Goal: Task Accomplishment & Management: Manage account settings

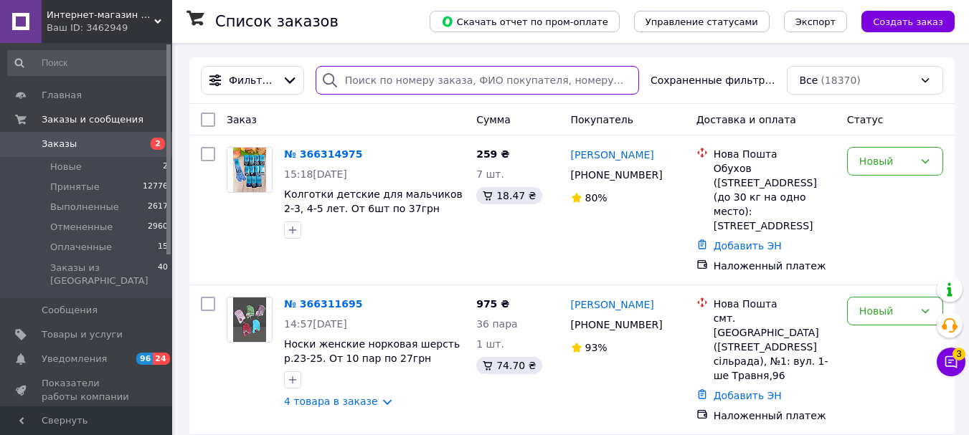
click at [363, 80] on input "search" at bounding box center [477, 80] width 323 height 29
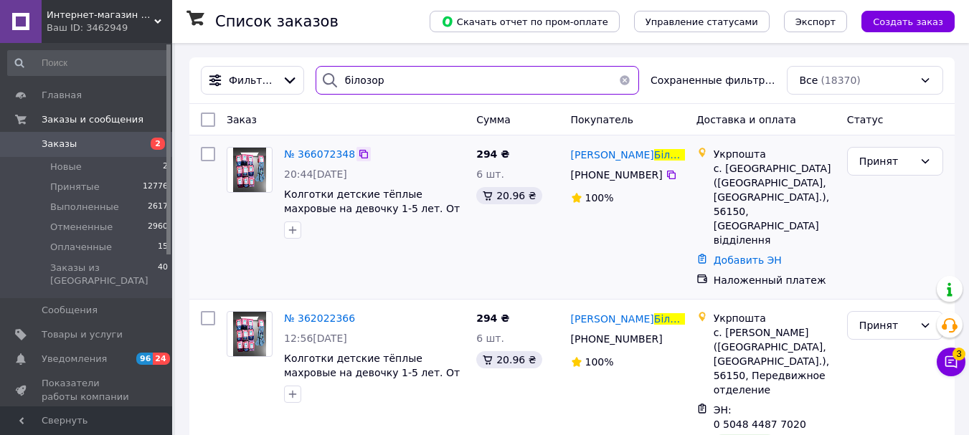
type input "білозор"
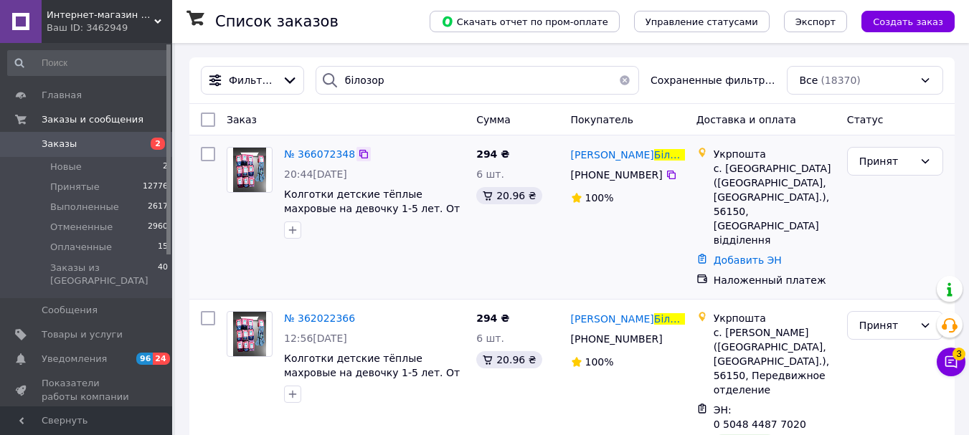
click at [359, 156] on icon at bounding box center [363, 154] width 9 height 9
click at [619, 73] on button "button" at bounding box center [624, 80] width 29 height 29
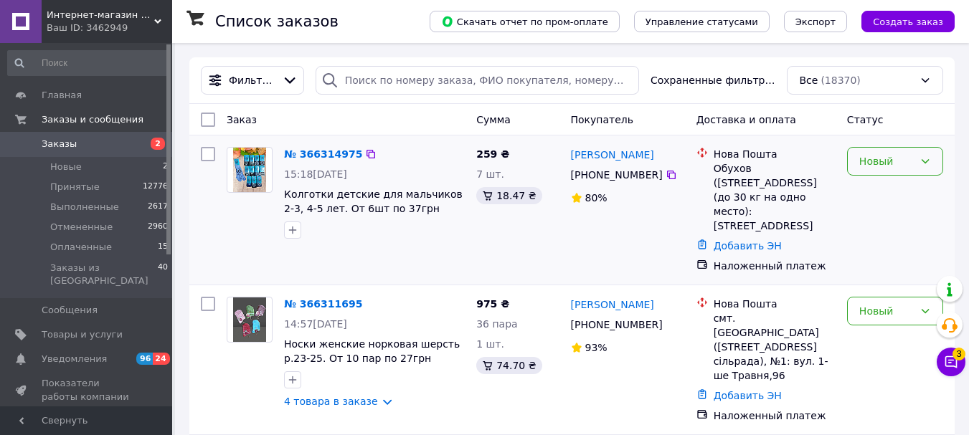
click at [889, 162] on div "Новый" at bounding box center [886, 161] width 55 height 16
click at [889, 186] on li "Принят" at bounding box center [895, 193] width 95 height 26
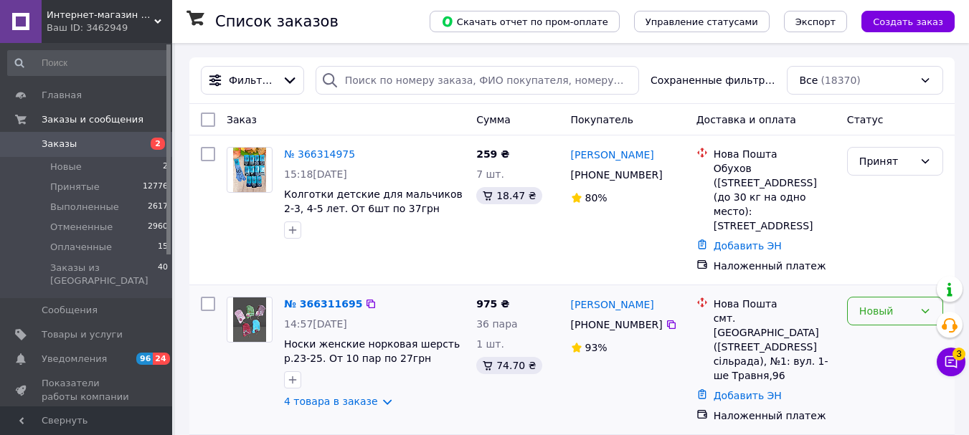
click at [867, 303] on div "Новый" at bounding box center [886, 311] width 55 height 16
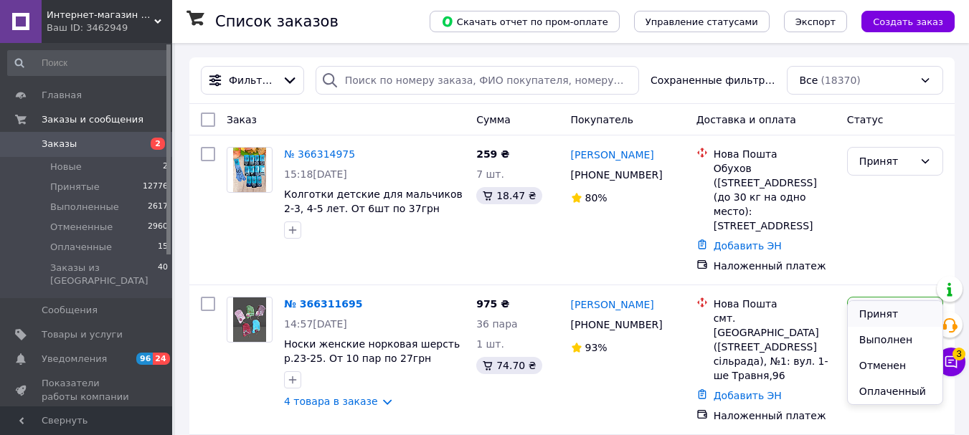
click at [868, 310] on li "Принят" at bounding box center [895, 314] width 95 height 26
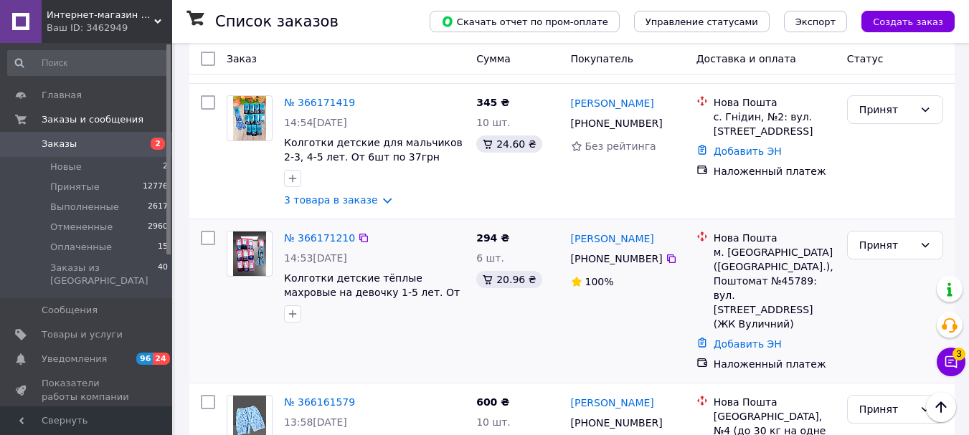
scroll to position [2541, 0]
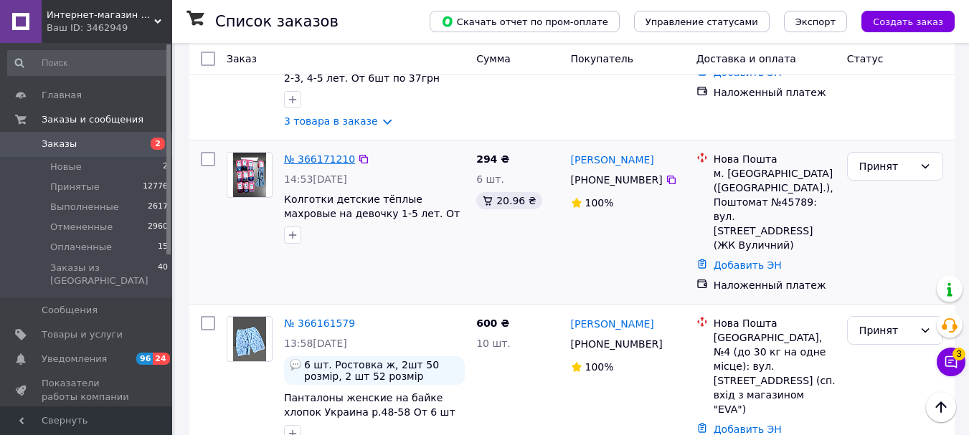
click at [309, 153] on link "№ 366171210" at bounding box center [319, 158] width 71 height 11
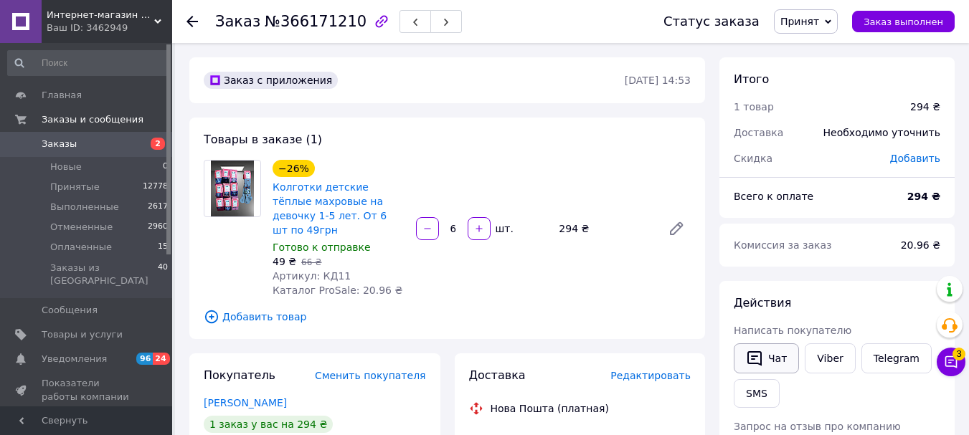
click at [788, 351] on button "Чат" at bounding box center [766, 359] width 65 height 30
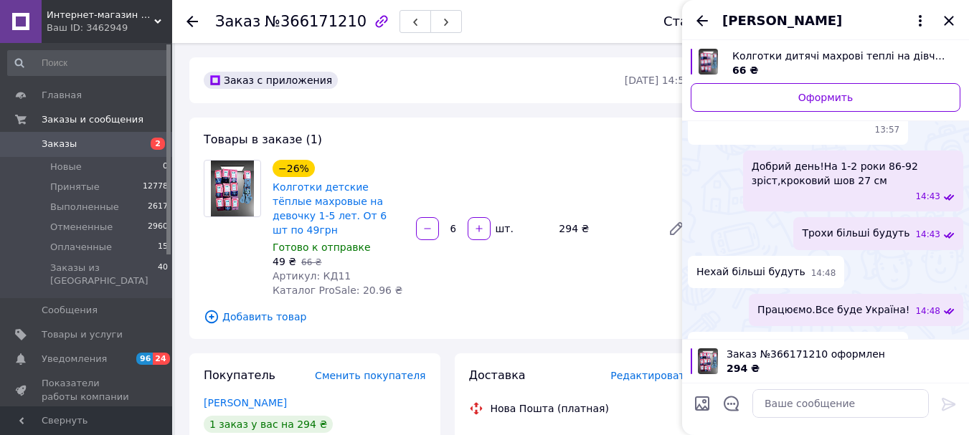
scroll to position [154, 0]
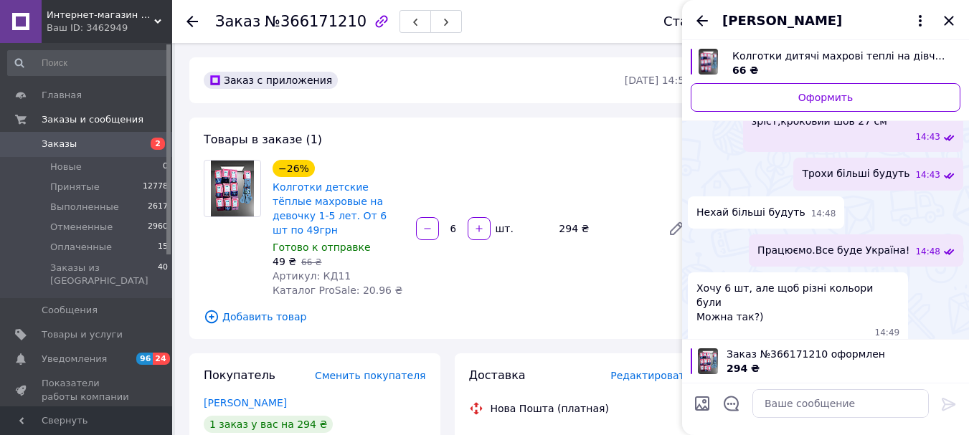
drag, startPoint x: 944, startPoint y: 22, endPoint x: 933, endPoint y: 46, distance: 26.7
click at [944, 22] on icon "Закрыть" at bounding box center [948, 20] width 17 height 17
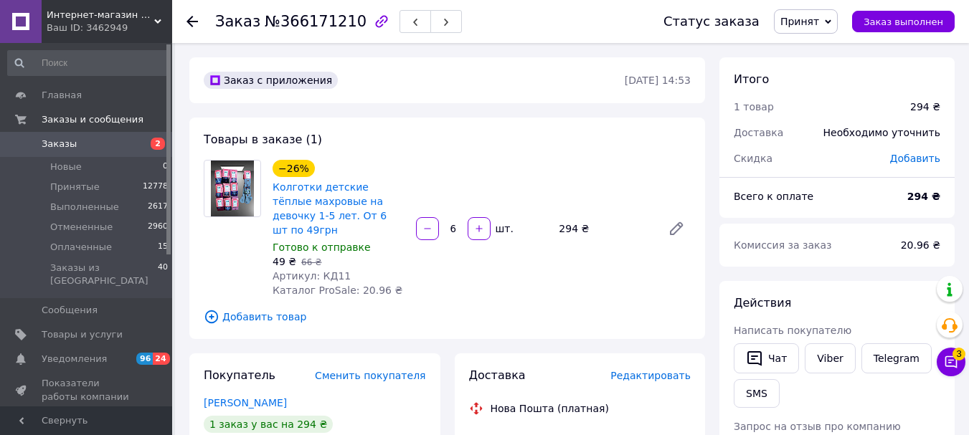
click at [191, 19] on icon at bounding box center [191, 21] width 11 height 11
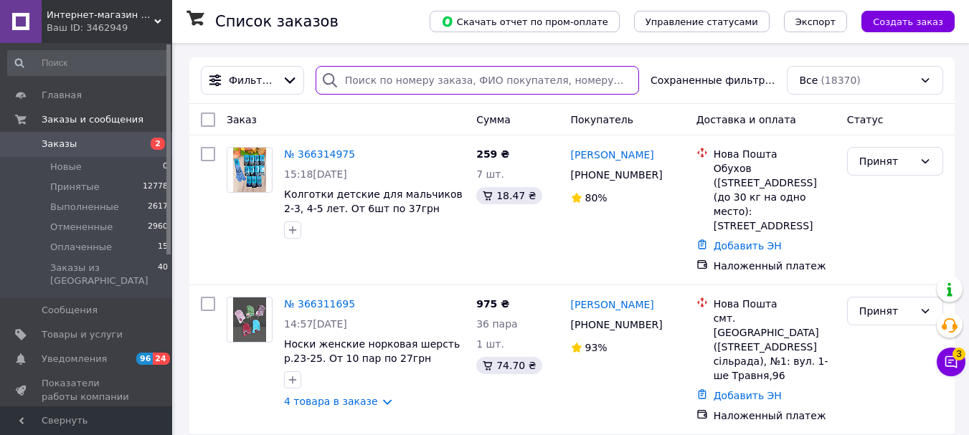
click at [418, 80] on input "search" at bounding box center [477, 80] width 323 height 29
type input "с"
click at [394, 81] on input "search" at bounding box center [477, 80] width 323 height 29
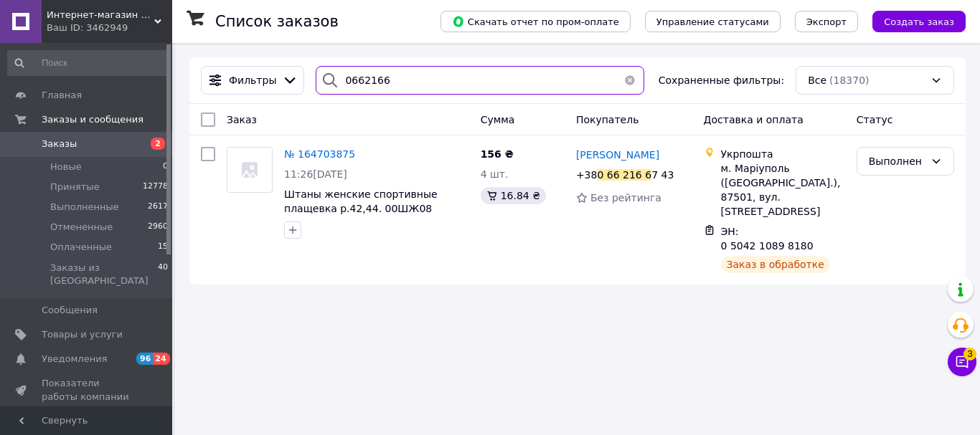
type input "0662166"
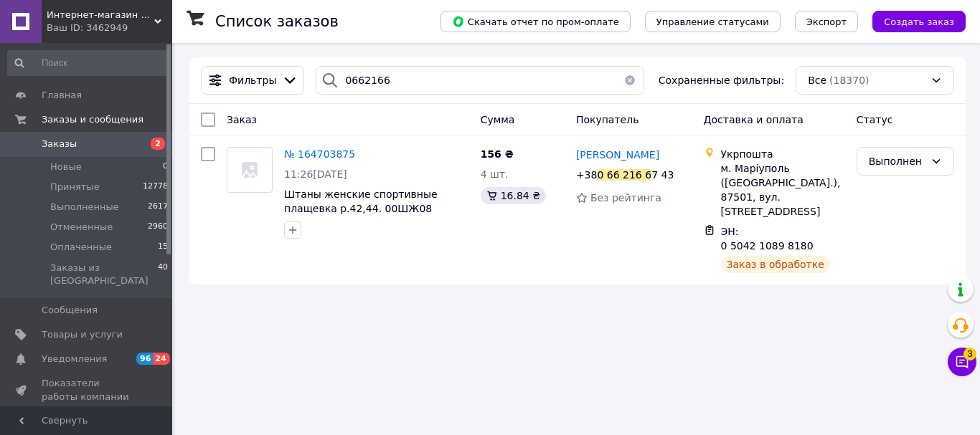
click at [621, 82] on button "button" at bounding box center [629, 80] width 29 height 29
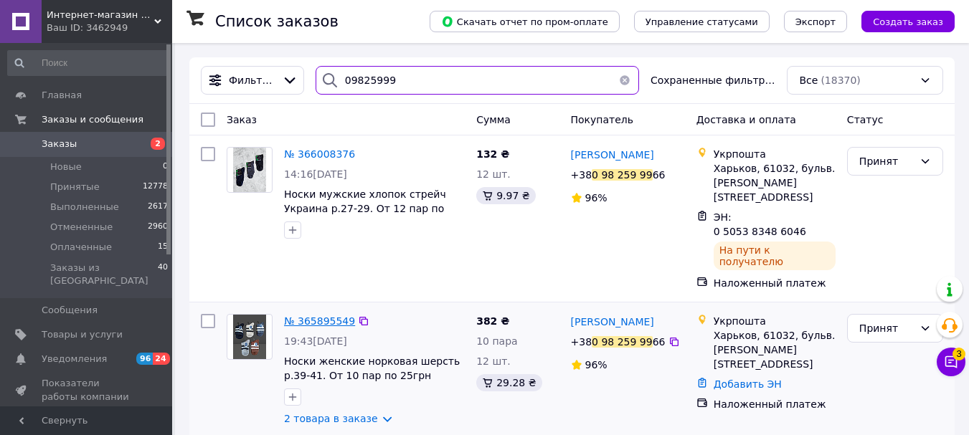
type input "09825999"
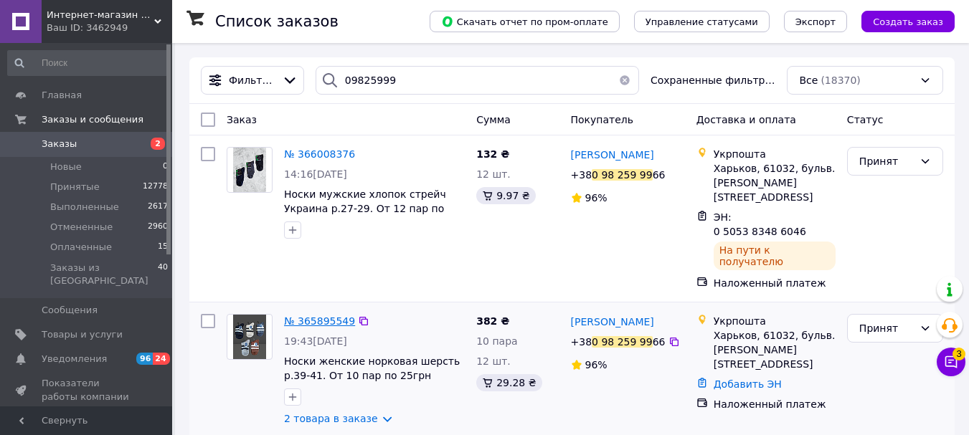
click at [324, 316] on span "№ 365895549" at bounding box center [319, 321] width 71 height 11
click at [825, 219] on icon at bounding box center [830, 224] width 11 height 11
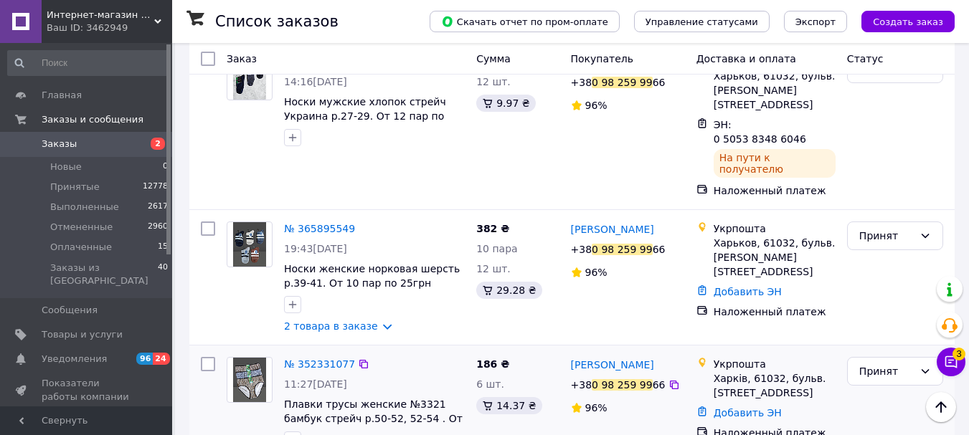
scroll to position [21, 0]
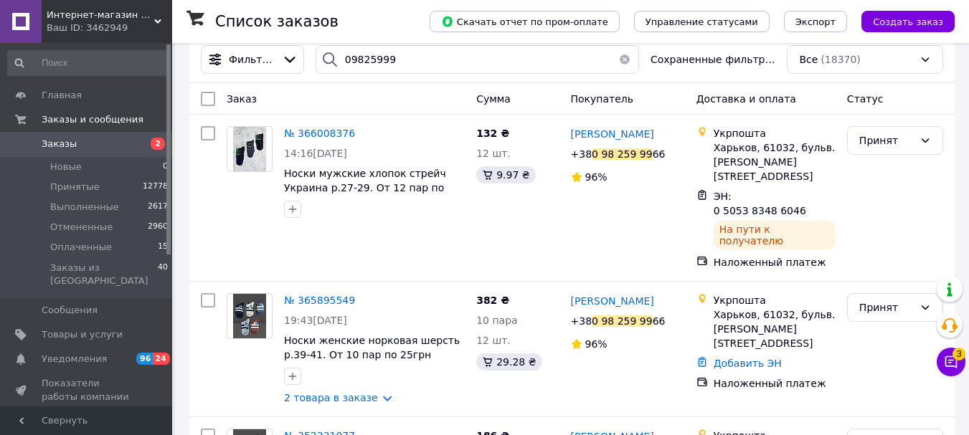
click at [619, 41] on div "Скачать отчет по пром-оплате Управление статусами Экспорт Создать заказ" at bounding box center [678, 21] width 554 height 43
drag, startPoint x: 619, startPoint y: 61, endPoint x: 623, endPoint y: 68, distance: 8.0
click at [619, 64] on button "button" at bounding box center [624, 59] width 29 height 29
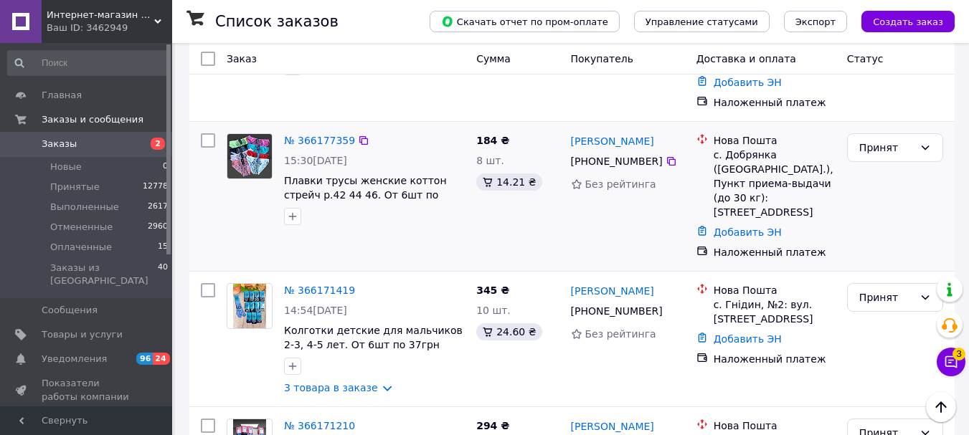
scroll to position [2223, 0]
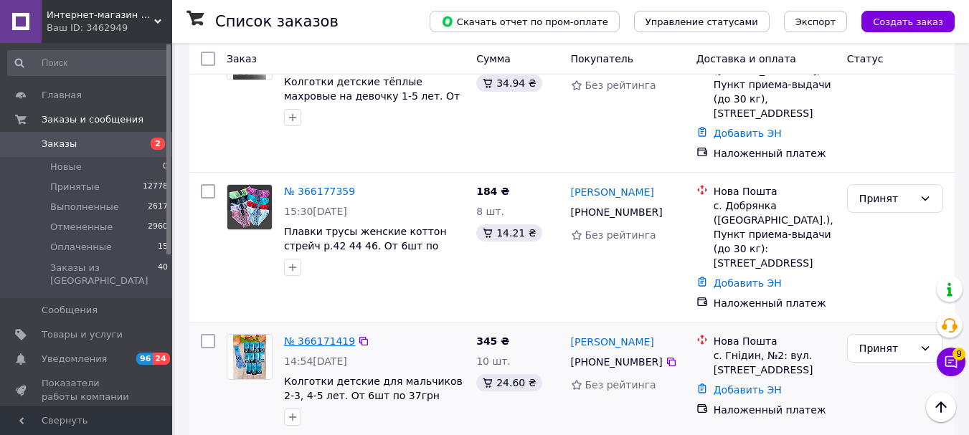
click at [322, 336] on link "№ 366171419" at bounding box center [319, 341] width 71 height 11
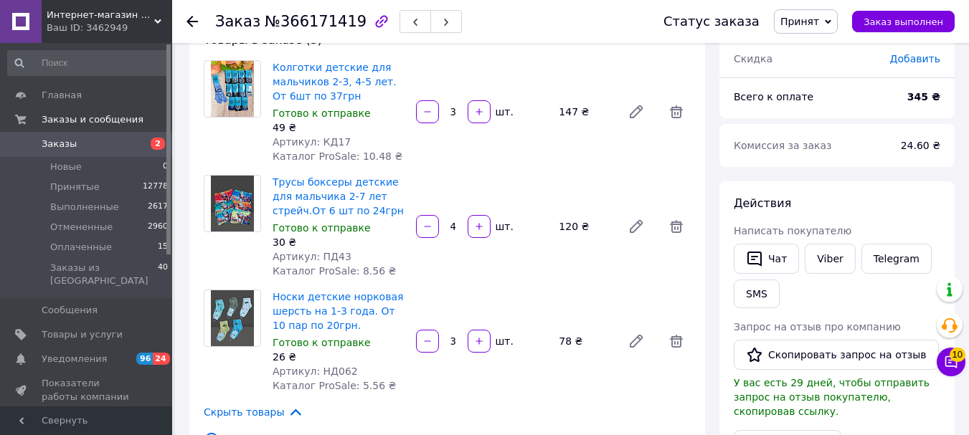
scroll to position [72, 0]
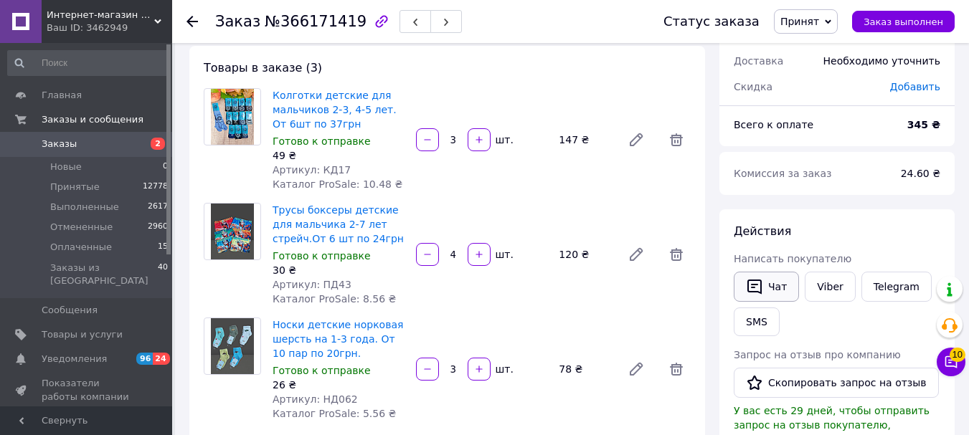
click at [769, 289] on button "Чат" at bounding box center [766, 287] width 65 height 30
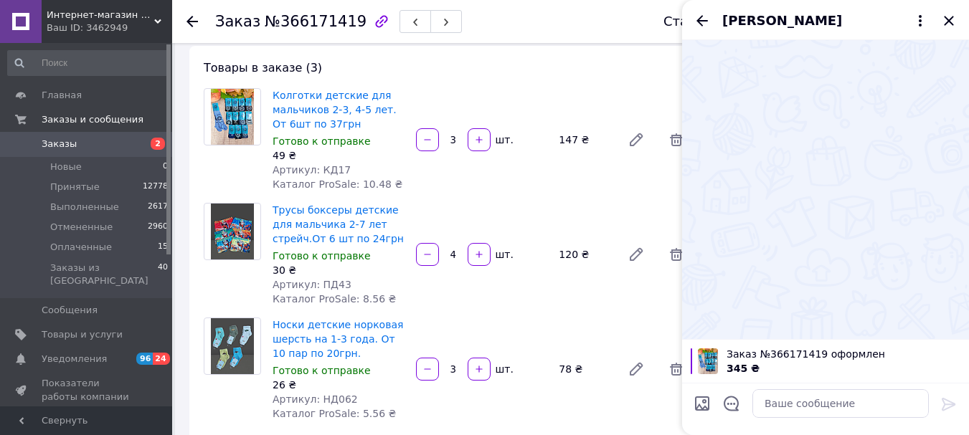
scroll to position [0, 0]
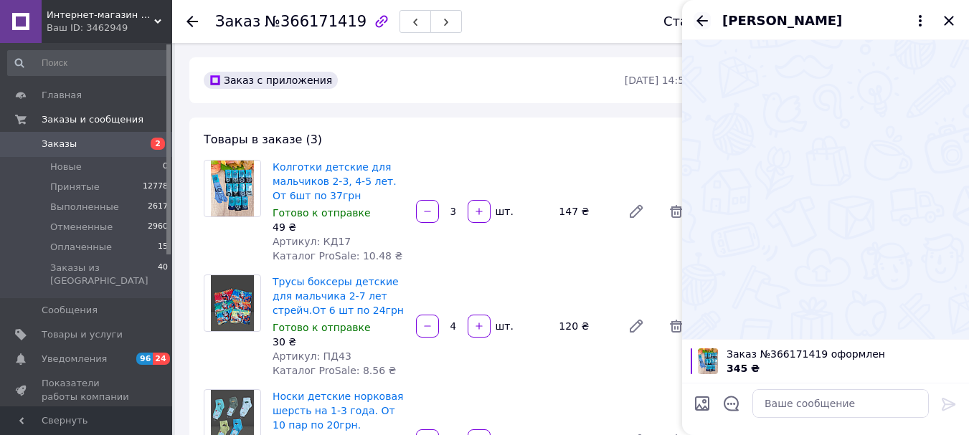
click at [703, 20] on icon "Назад" at bounding box center [701, 20] width 11 height 11
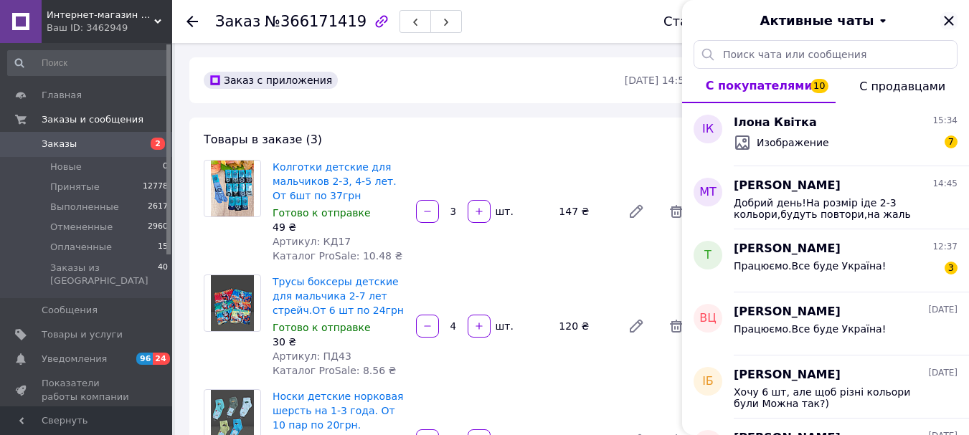
click at [948, 19] on icon "Закрыть" at bounding box center [948, 20] width 9 height 9
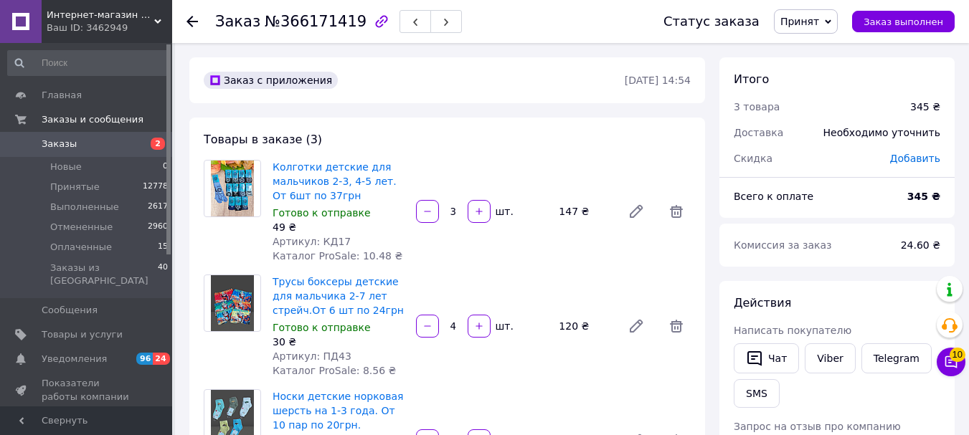
click at [191, 21] on use at bounding box center [191, 21] width 11 height 11
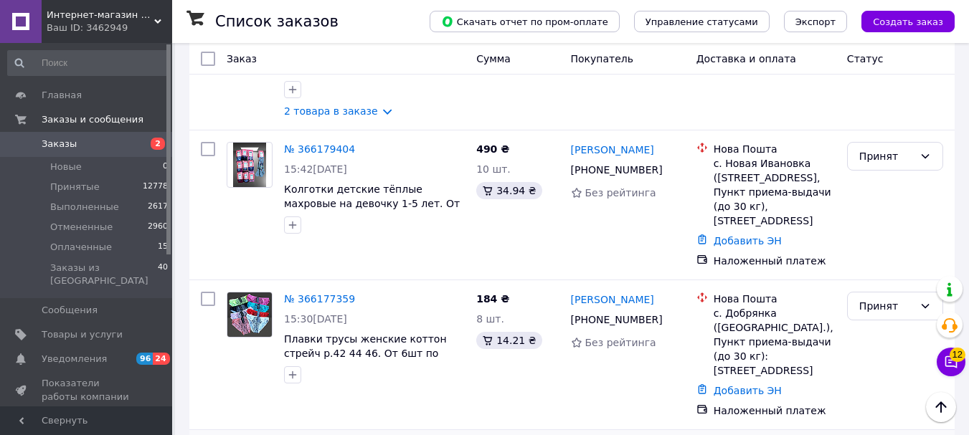
scroll to position [2111, 0]
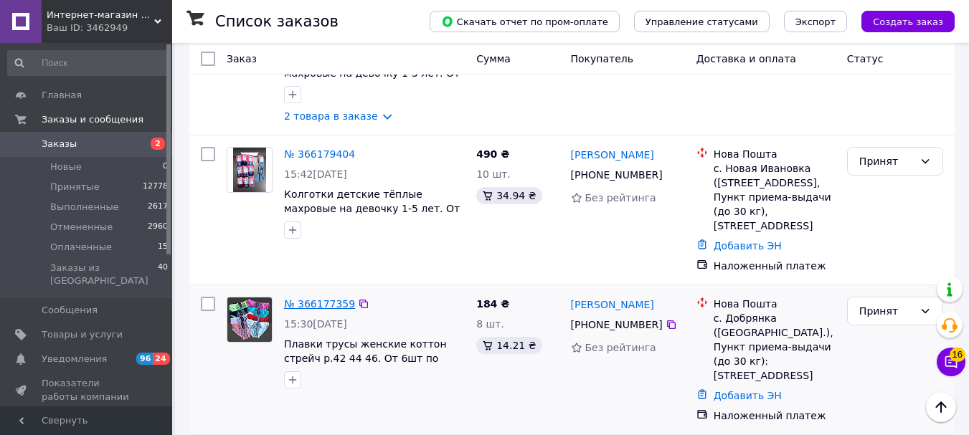
click at [322, 298] on link "№ 366177359" at bounding box center [319, 303] width 71 height 11
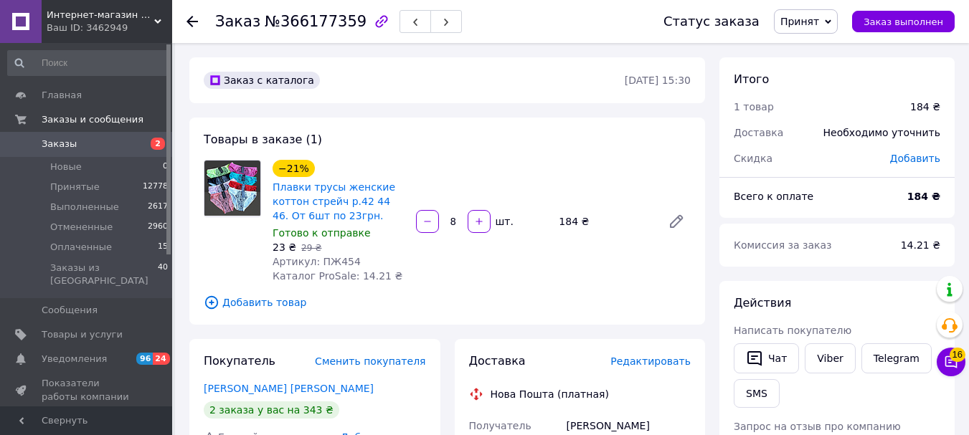
click at [234, 395] on div "[PERSON_NAME] [PERSON_NAME]" at bounding box center [315, 389] width 222 height 14
click at [238, 390] on link "[PERSON_NAME] [PERSON_NAME]" at bounding box center [289, 388] width 170 height 11
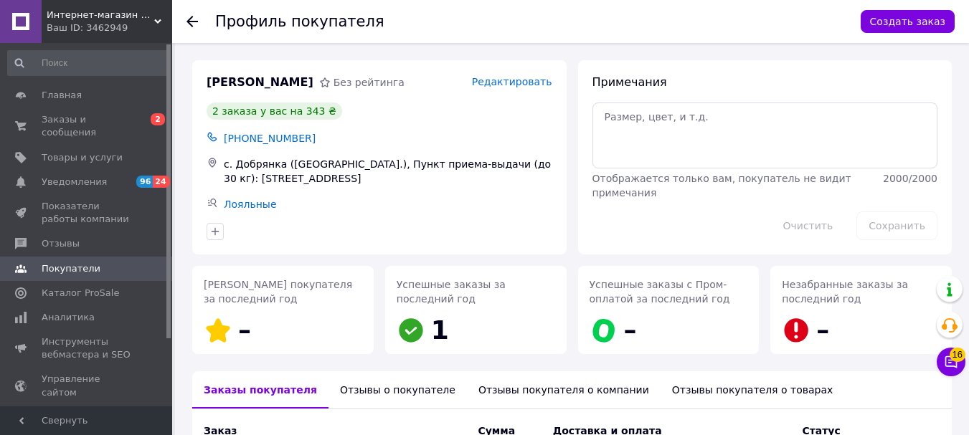
scroll to position [287, 0]
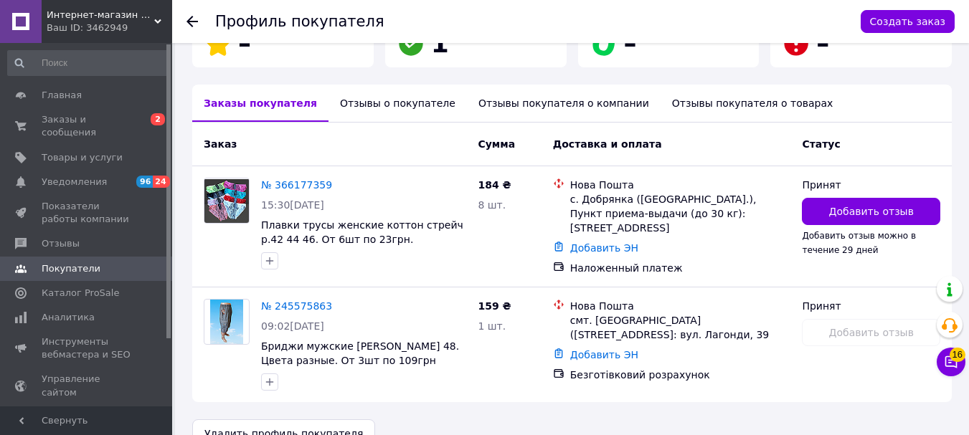
click at [188, 15] on div at bounding box center [191, 21] width 11 height 14
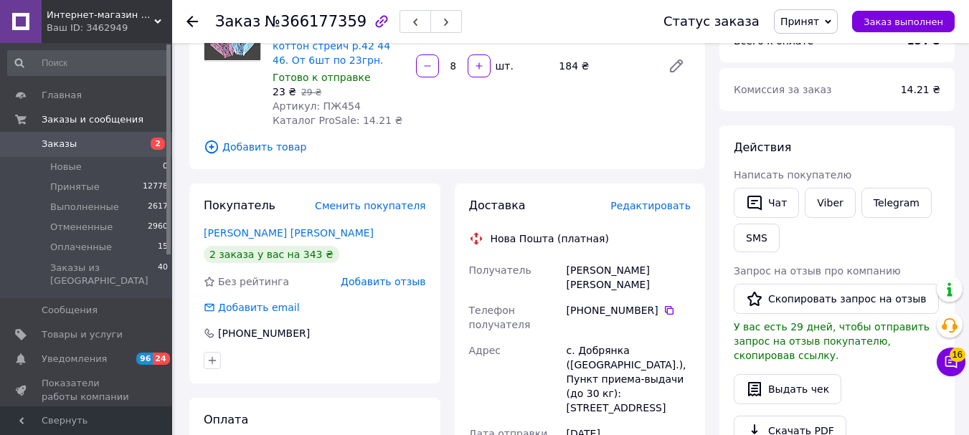
scroll to position [215, 0]
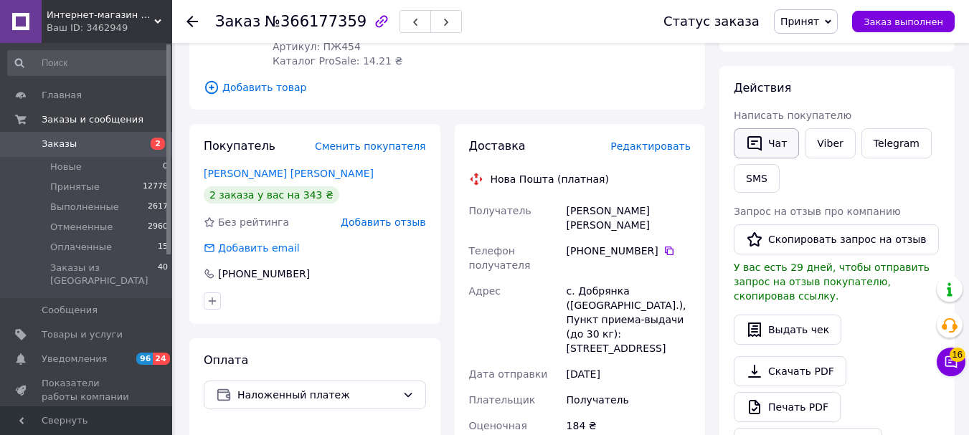
click at [775, 146] on button "Чат" at bounding box center [766, 143] width 65 height 30
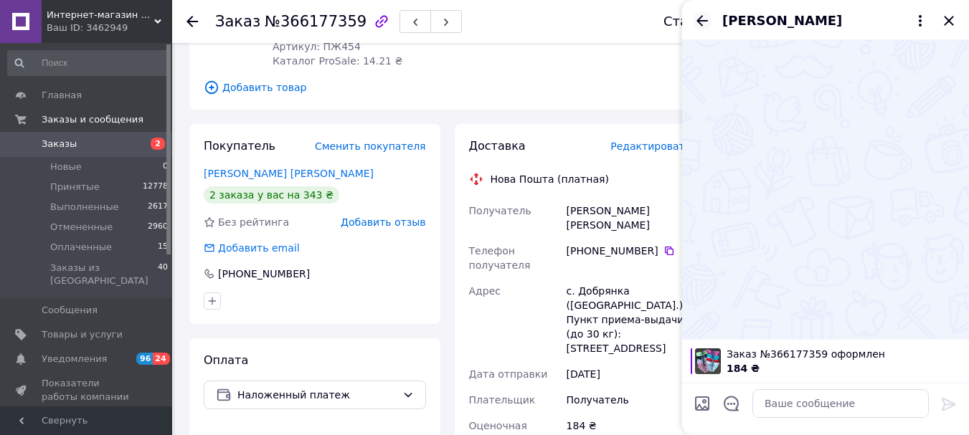
click at [706, 22] on icon "Назад" at bounding box center [702, 20] width 17 height 17
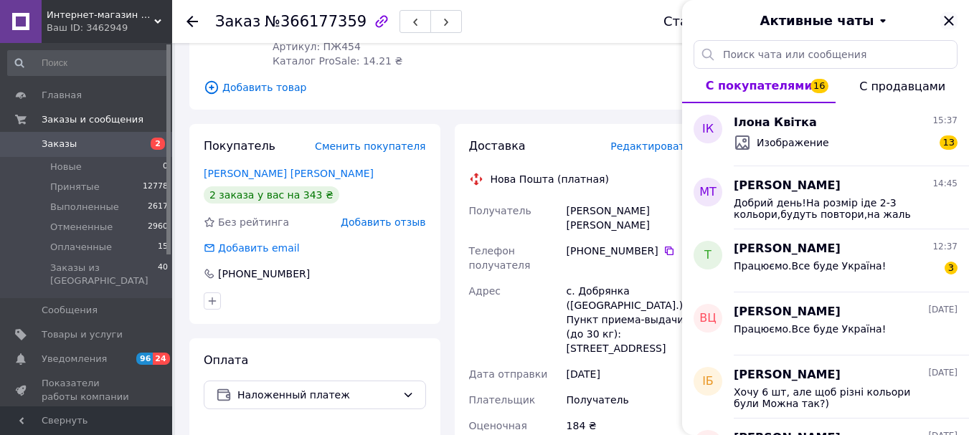
click at [948, 18] on icon "Закрыть" at bounding box center [948, 20] width 17 height 17
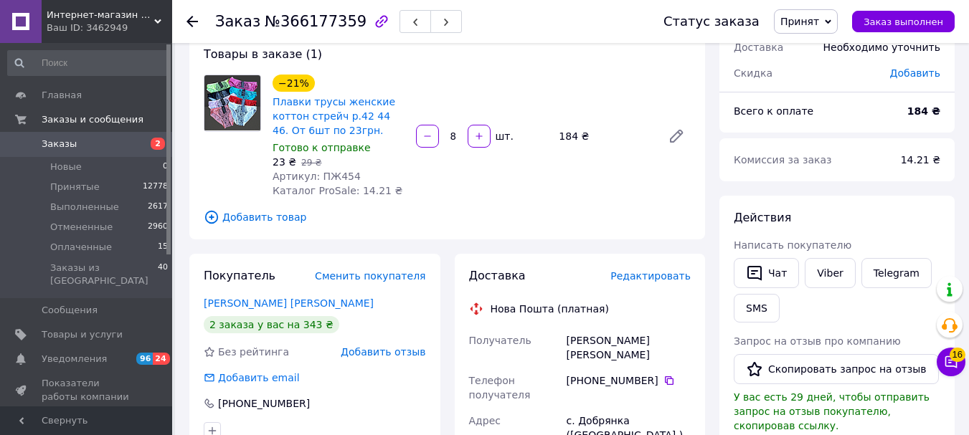
scroll to position [72, 0]
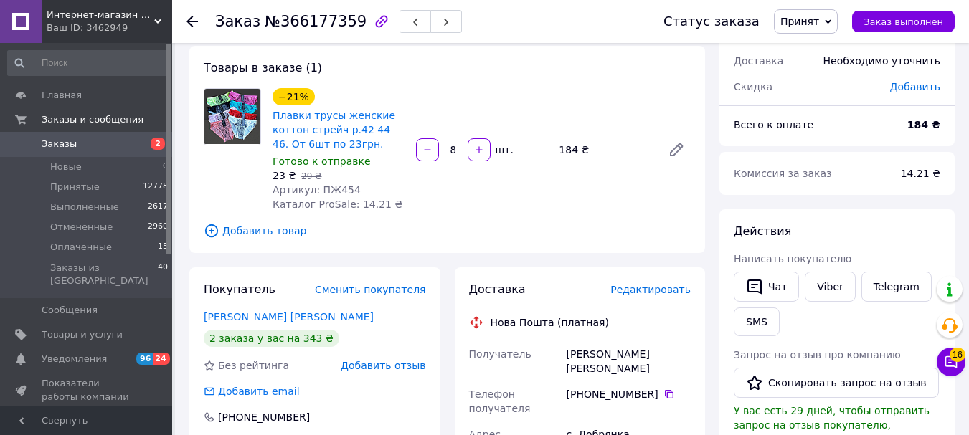
click at [194, 24] on icon at bounding box center [191, 21] width 11 height 11
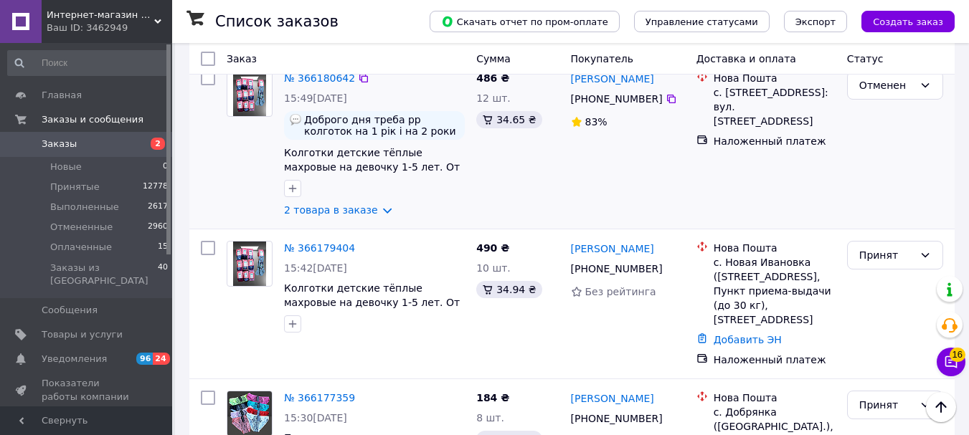
scroll to position [2008, 0]
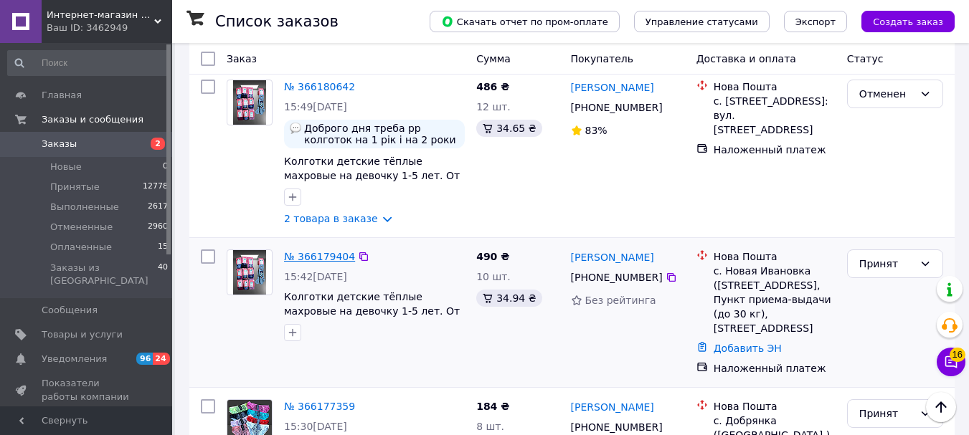
click at [309, 251] on link "№ 366179404" at bounding box center [319, 256] width 71 height 11
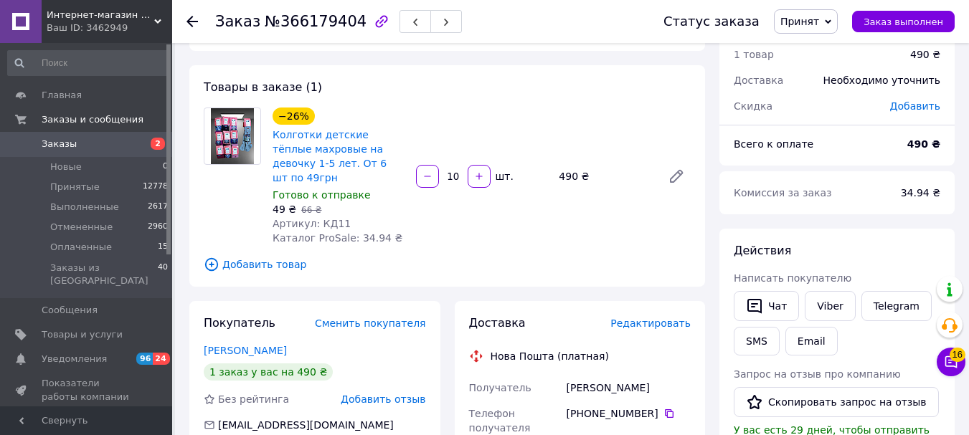
scroll to position [143, 0]
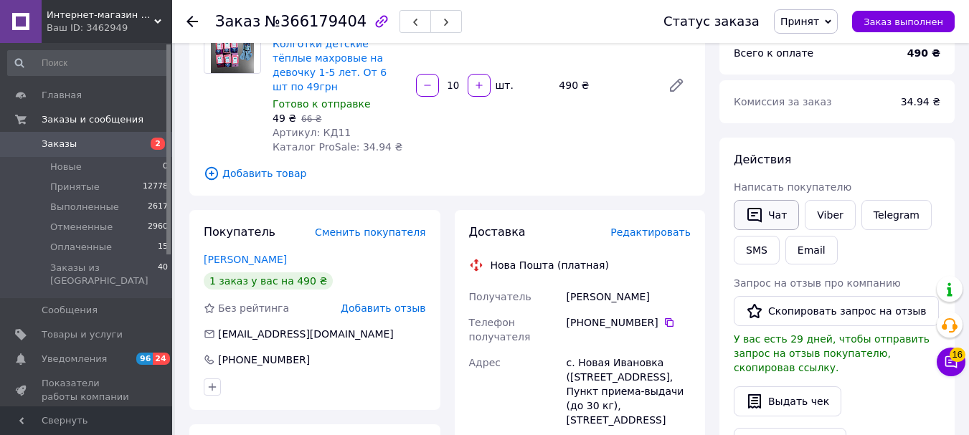
click at [768, 222] on button "Чат" at bounding box center [766, 215] width 65 height 30
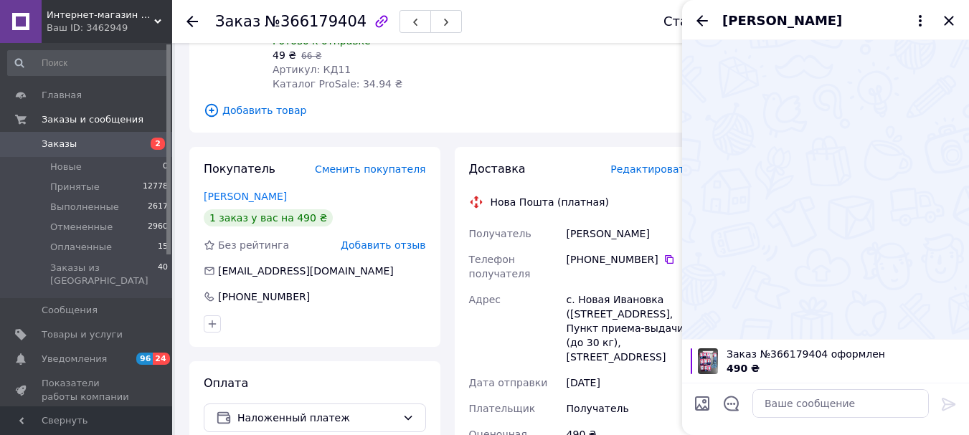
scroll to position [215, 0]
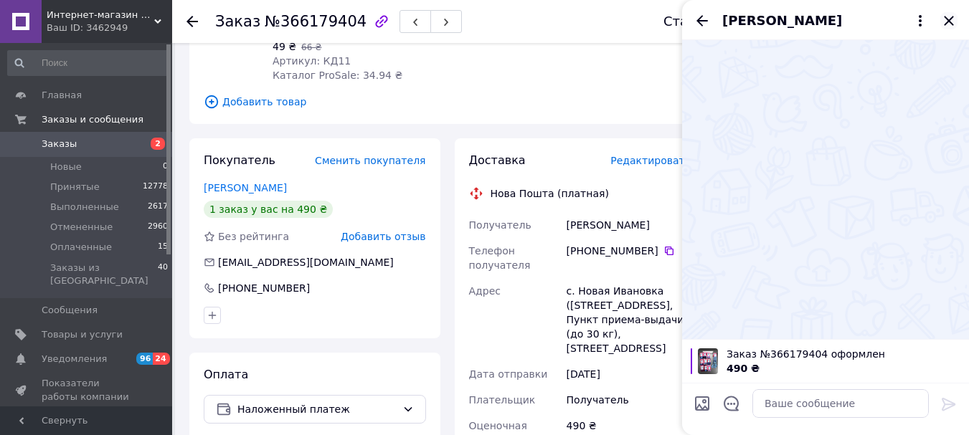
click at [947, 19] on icon "Закрыть" at bounding box center [948, 20] width 9 height 9
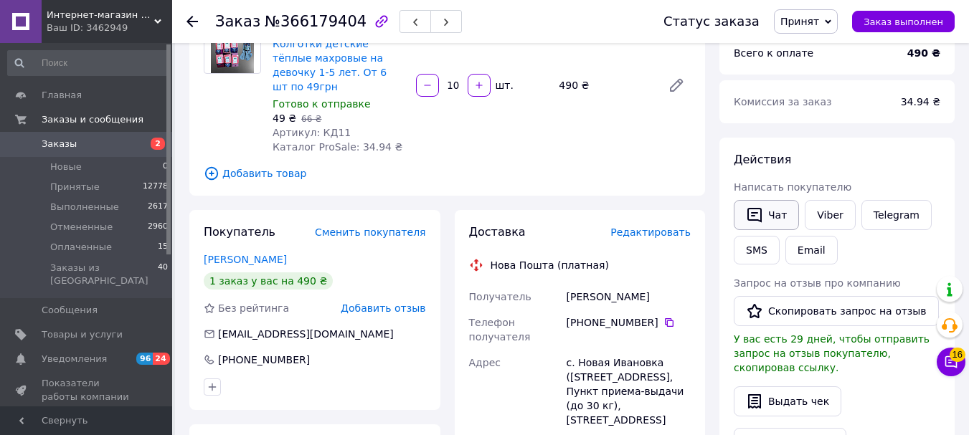
scroll to position [72, 0]
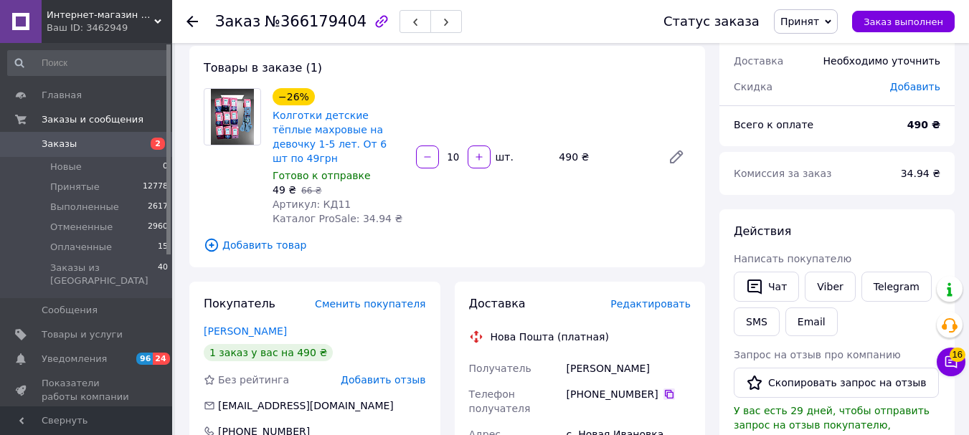
click at [663, 389] on icon at bounding box center [668, 394] width 11 height 11
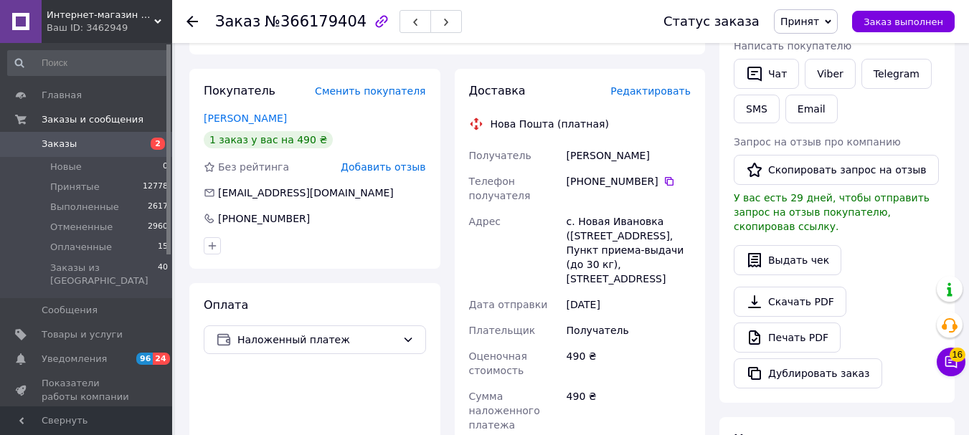
scroll to position [287, 0]
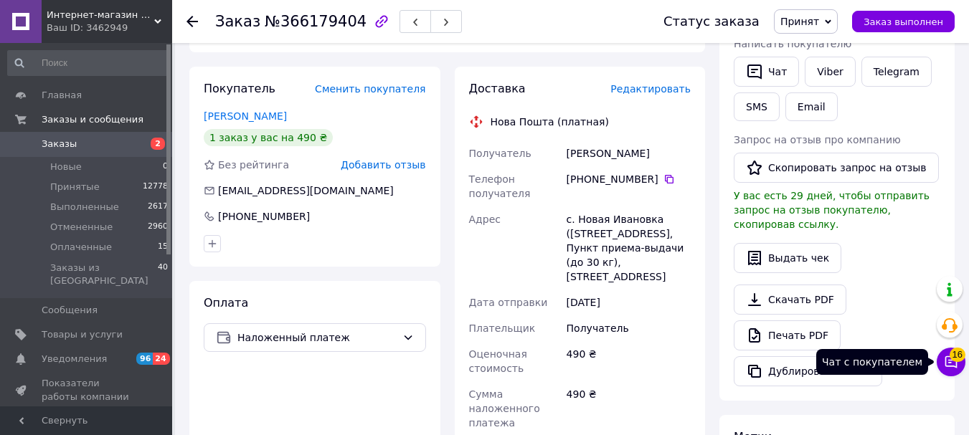
click at [955, 358] on span "16" at bounding box center [958, 351] width 16 height 14
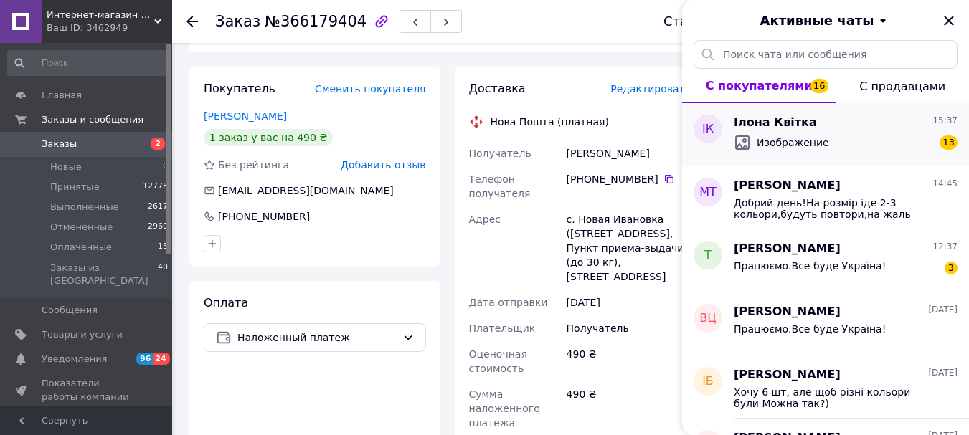
click at [859, 148] on div "Изображение 13" at bounding box center [846, 142] width 224 height 23
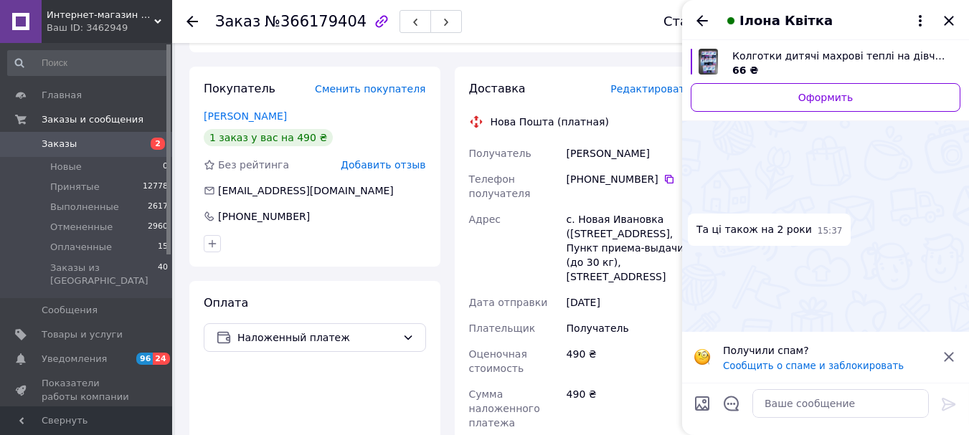
scroll to position [1825, 0]
click at [704, 14] on icon "Назад" at bounding box center [702, 20] width 17 height 17
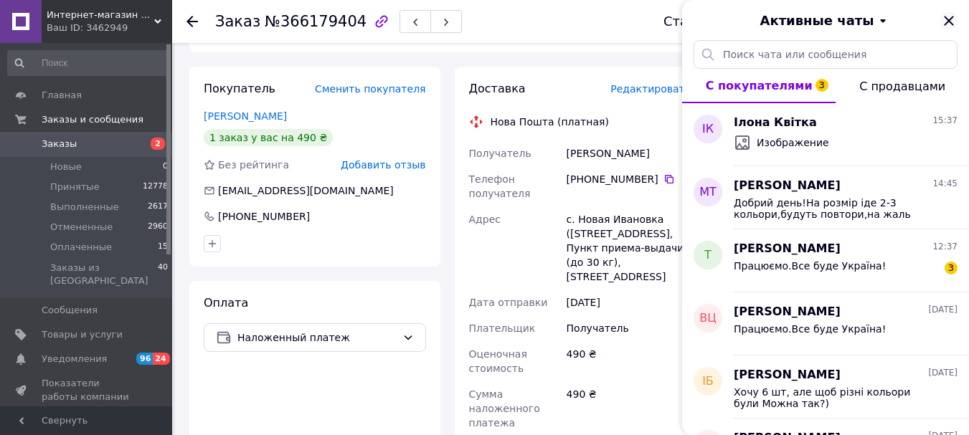
click at [951, 18] on icon "Закрыть" at bounding box center [948, 20] width 9 height 9
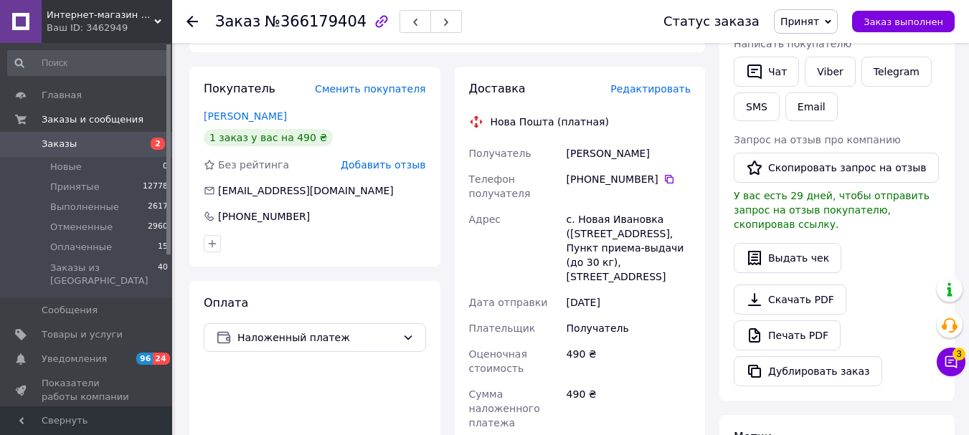
click at [191, 19] on icon at bounding box center [191, 21] width 11 height 11
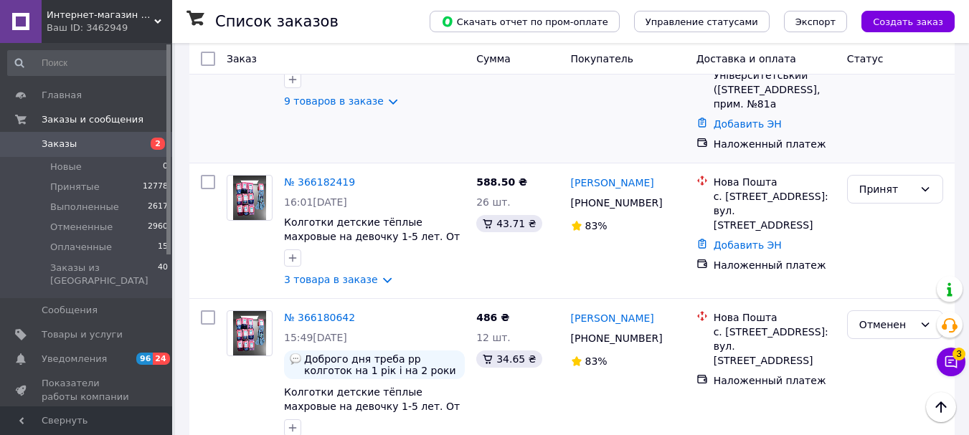
scroll to position [1721, 0]
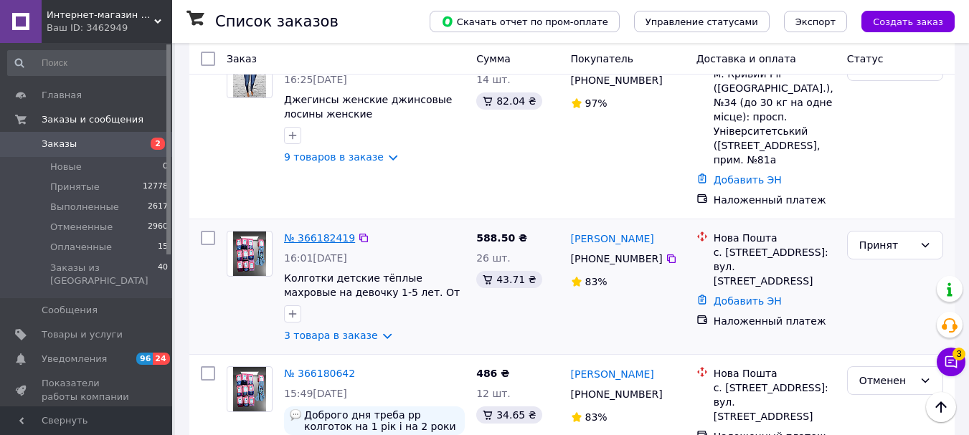
click at [293, 232] on link "№ 366182419" at bounding box center [319, 237] width 71 height 11
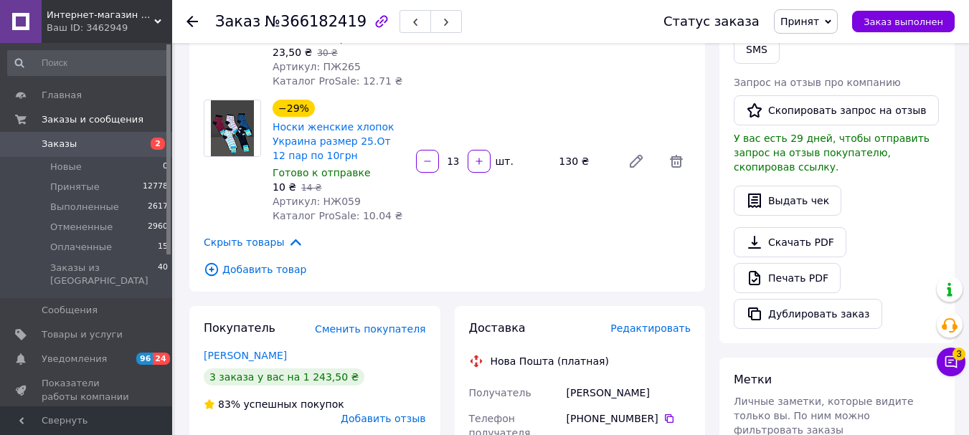
scroll to position [430, 0]
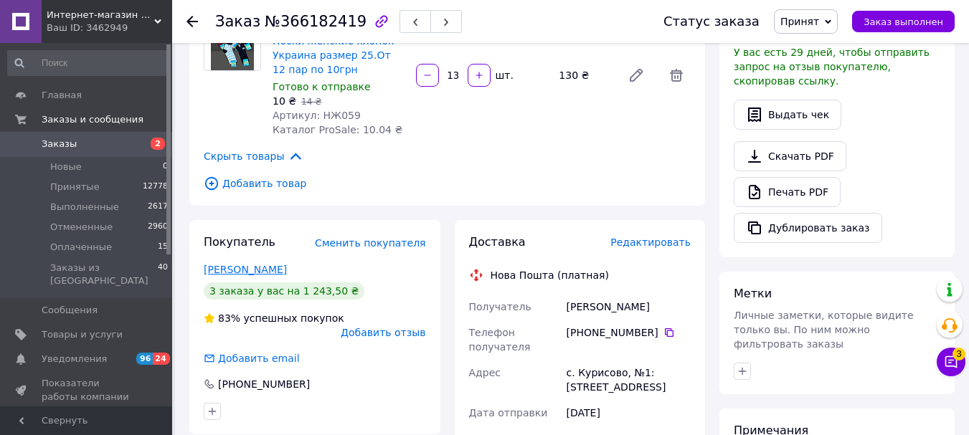
click at [256, 264] on link "[PERSON_NAME]" at bounding box center [245, 269] width 83 height 11
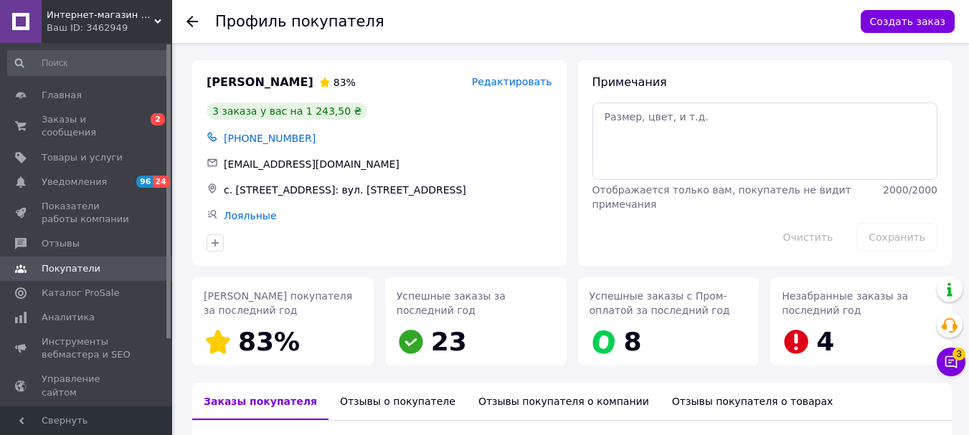
click at [192, 22] on use at bounding box center [191, 21] width 11 height 11
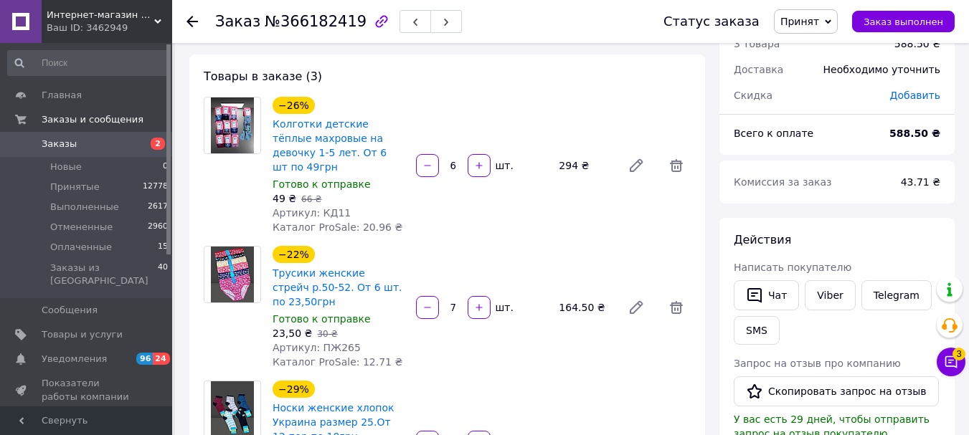
scroll to position [72, 0]
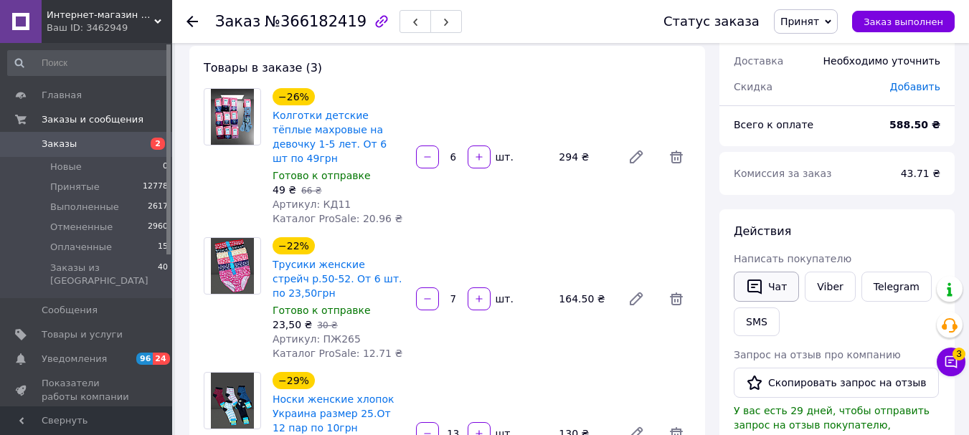
click at [763, 278] on button "Чат" at bounding box center [766, 287] width 65 height 30
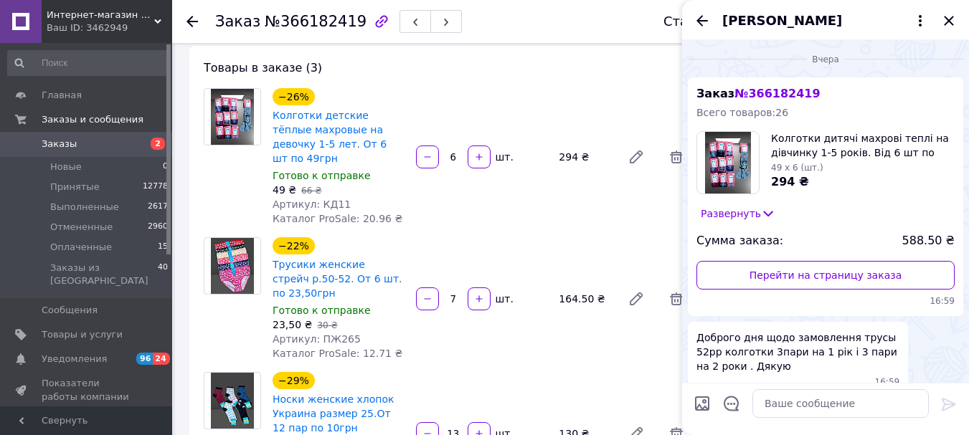
scroll to position [110, 0]
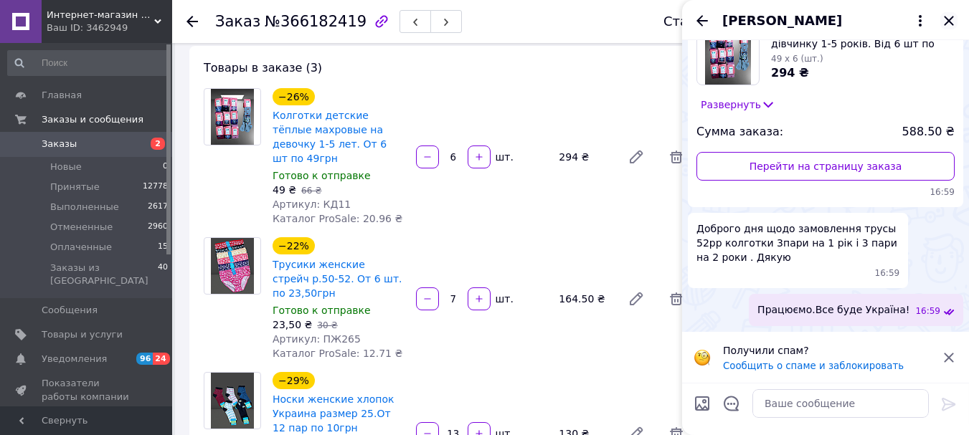
click at [952, 16] on icon "Закрыть" at bounding box center [948, 20] width 17 height 17
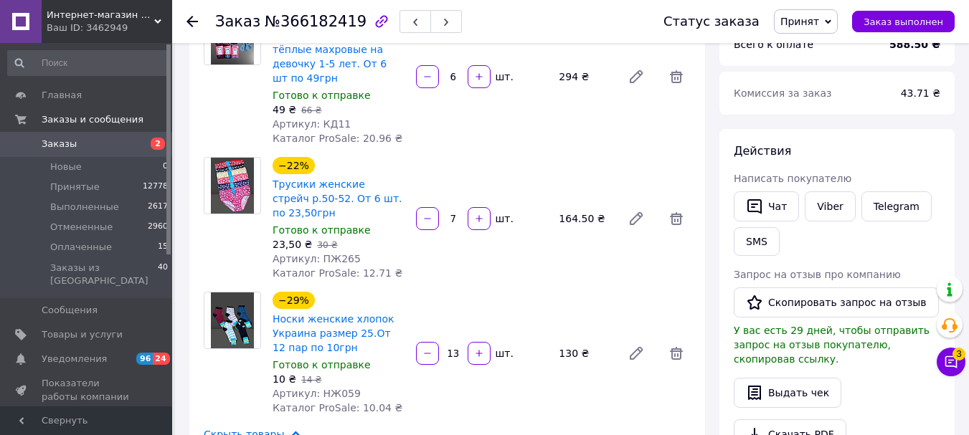
scroll to position [143, 0]
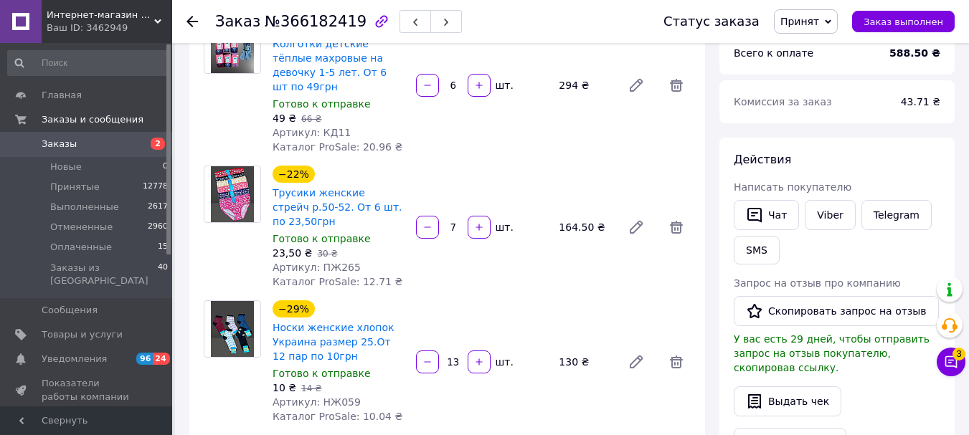
click at [192, 19] on icon at bounding box center [191, 21] width 11 height 11
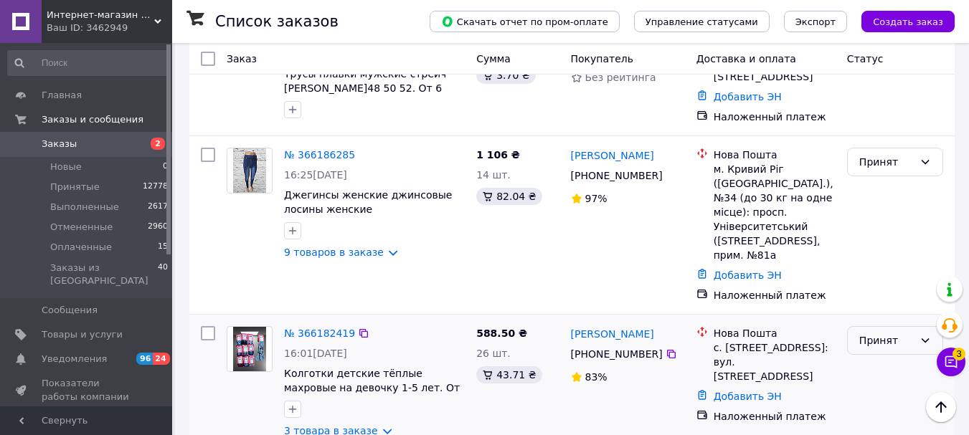
scroll to position [1578, 0]
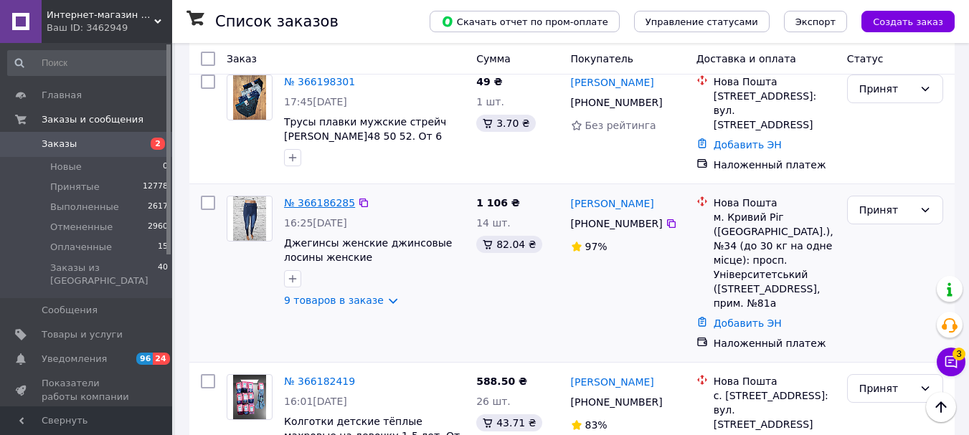
click at [308, 197] on link "№ 366186285" at bounding box center [319, 202] width 71 height 11
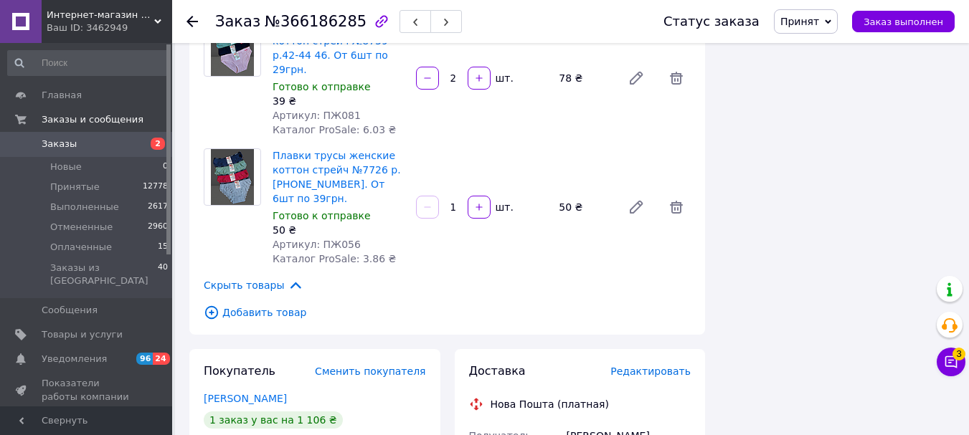
scroll to position [1076, 0]
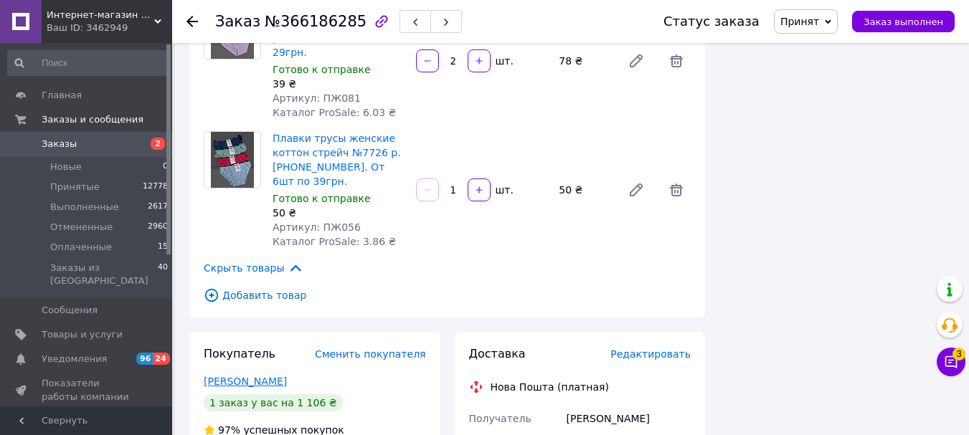
click at [245, 376] on link "[PERSON_NAME]" at bounding box center [245, 381] width 83 height 11
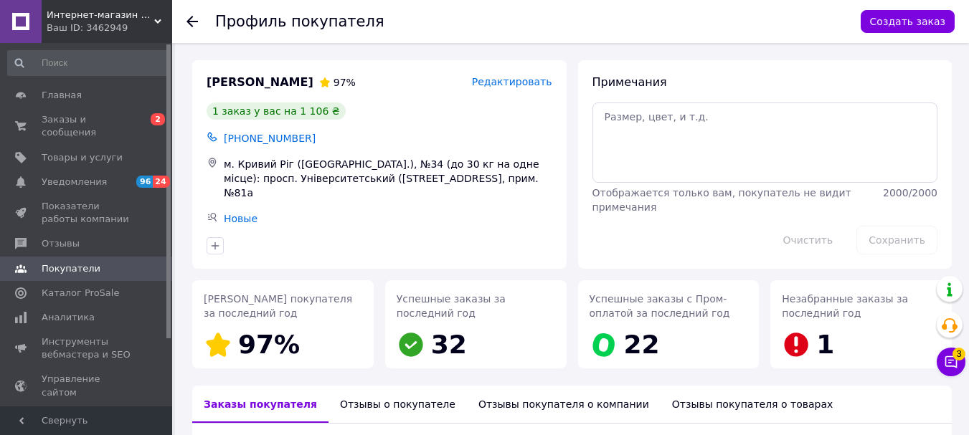
click at [194, 24] on icon at bounding box center [191, 21] width 11 height 11
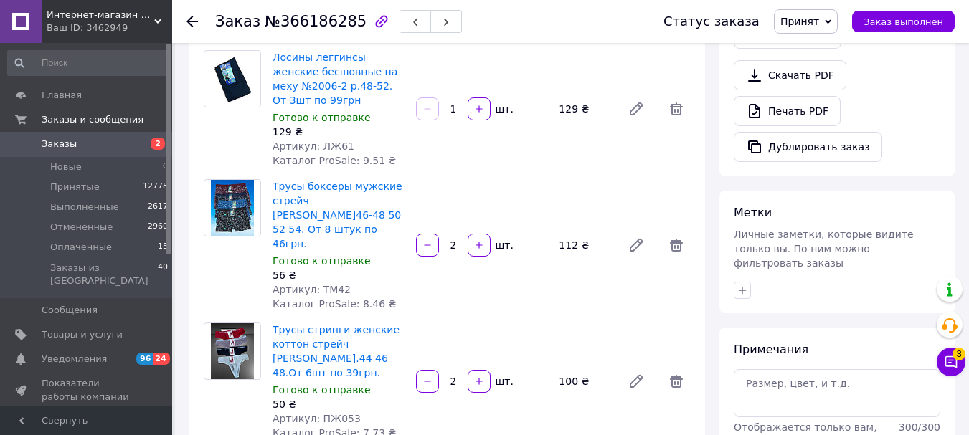
scroll to position [651, 0]
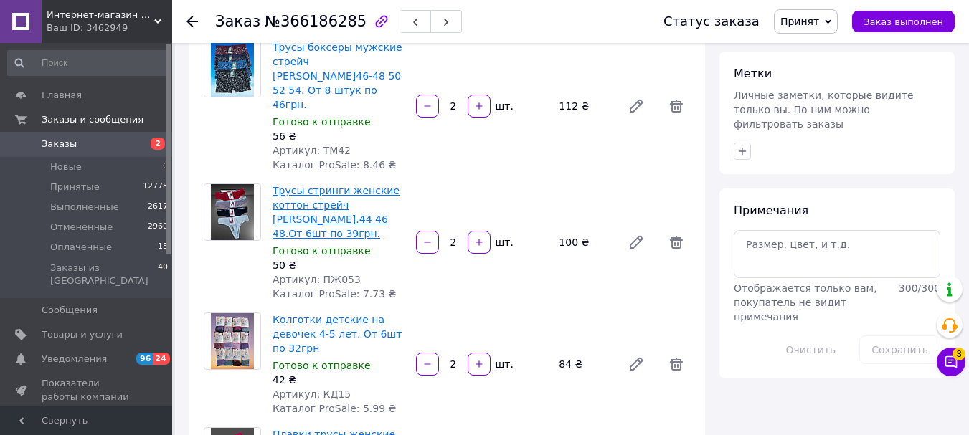
click at [344, 185] on link "Трусы стринги женские коттон стрейч [PERSON_NAME].44 46 48.От 6шт по 39грн." at bounding box center [336, 212] width 127 height 55
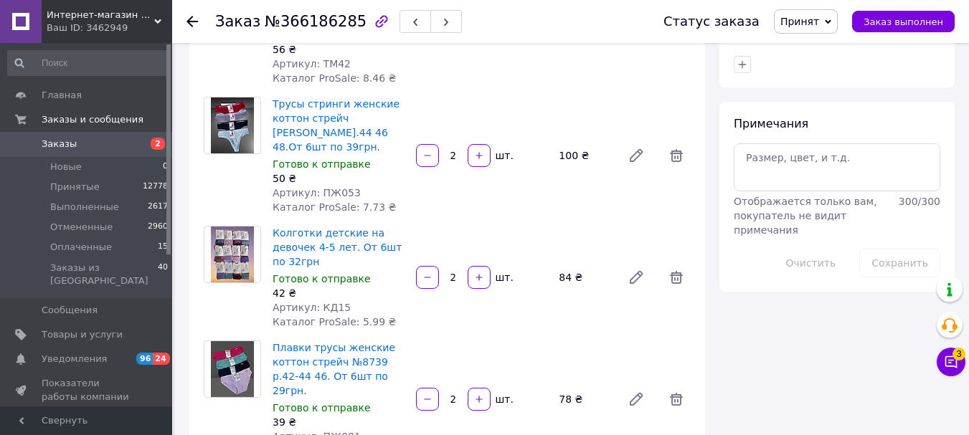
scroll to position [722, 0]
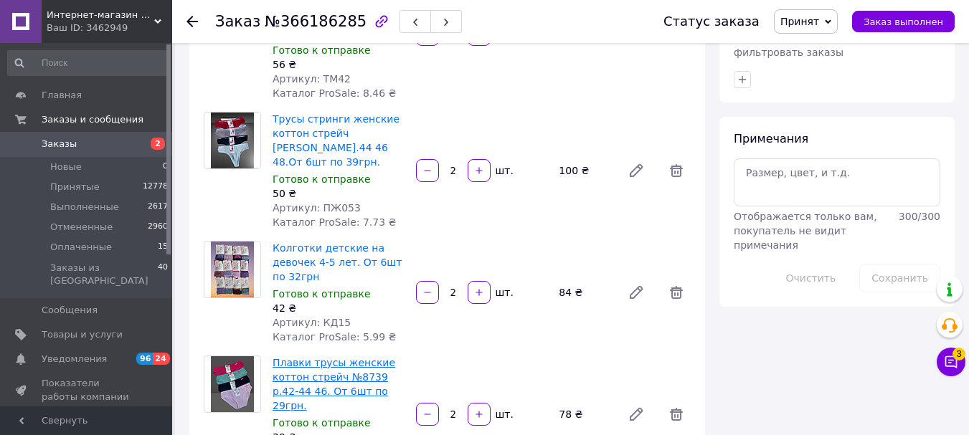
click at [372, 357] on link "Плавки трусы женские коттон стрейч №8739 р.42-44 46. От 6шт по 29грн." at bounding box center [334, 384] width 123 height 55
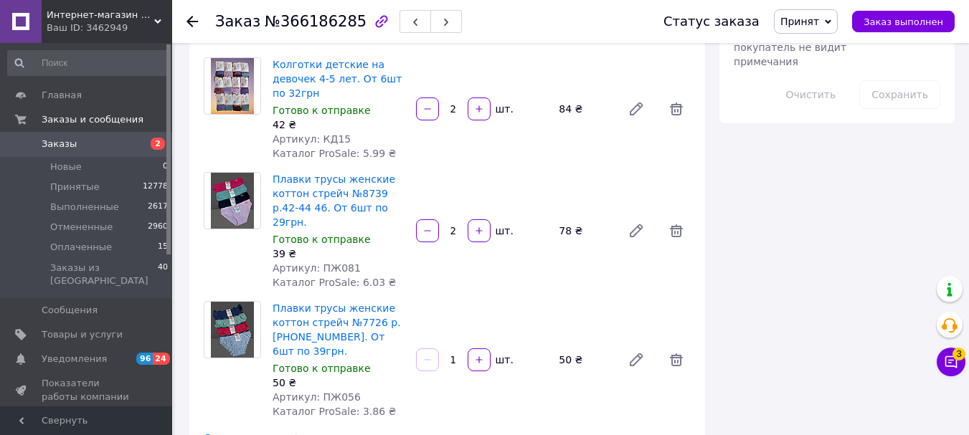
scroll to position [937, 0]
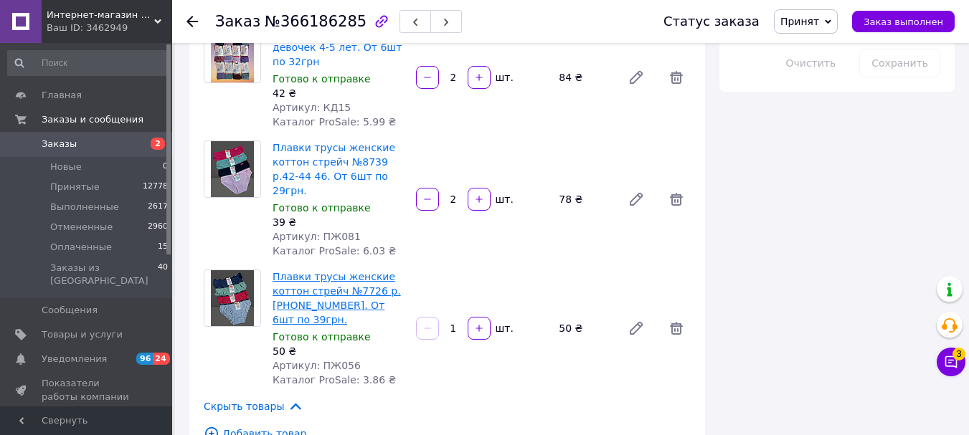
click at [345, 271] on link "Плавки трусы женские коттон стрейч №7726 р.[PHONE_NUMBER]. От 6шт по 39грн." at bounding box center [337, 298] width 128 height 55
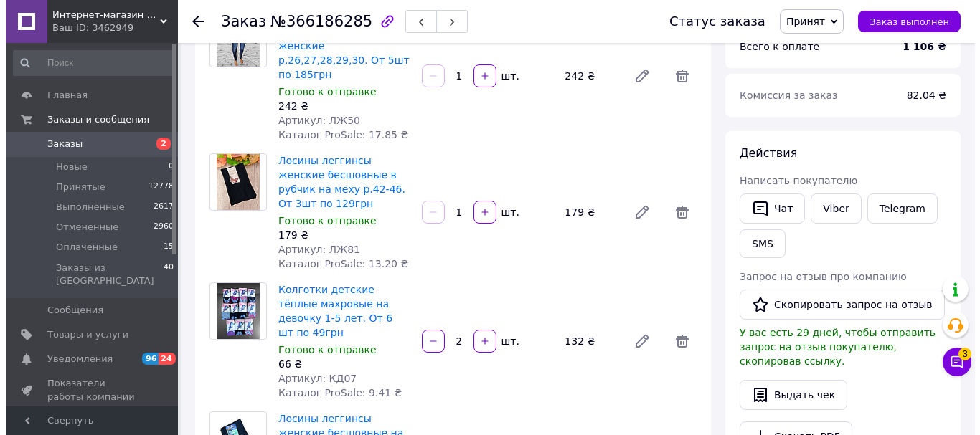
scroll to position [0, 0]
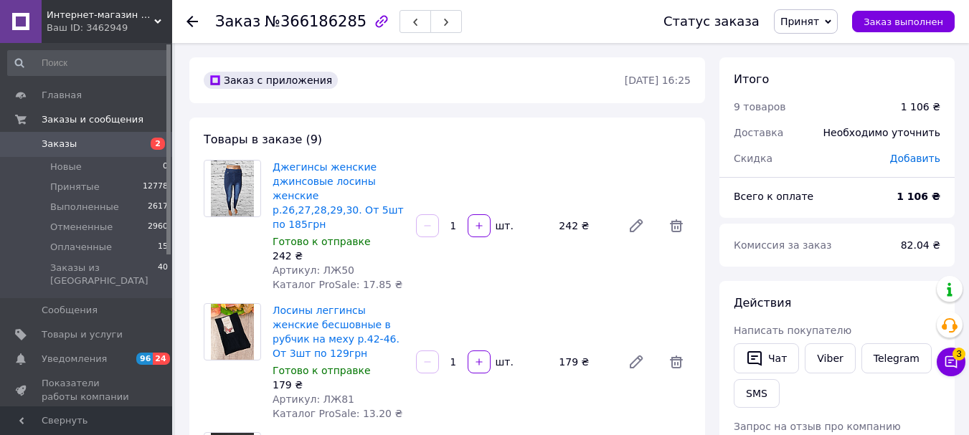
click at [194, 25] on icon at bounding box center [191, 21] width 11 height 11
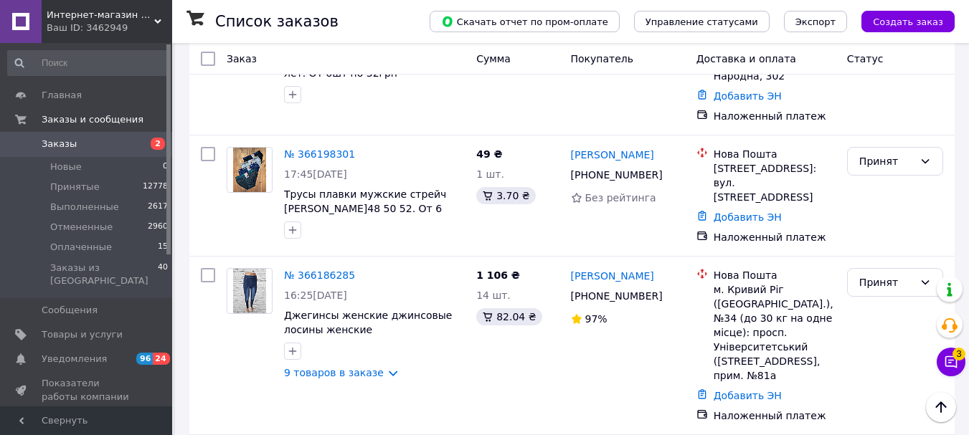
scroll to position [1434, 0]
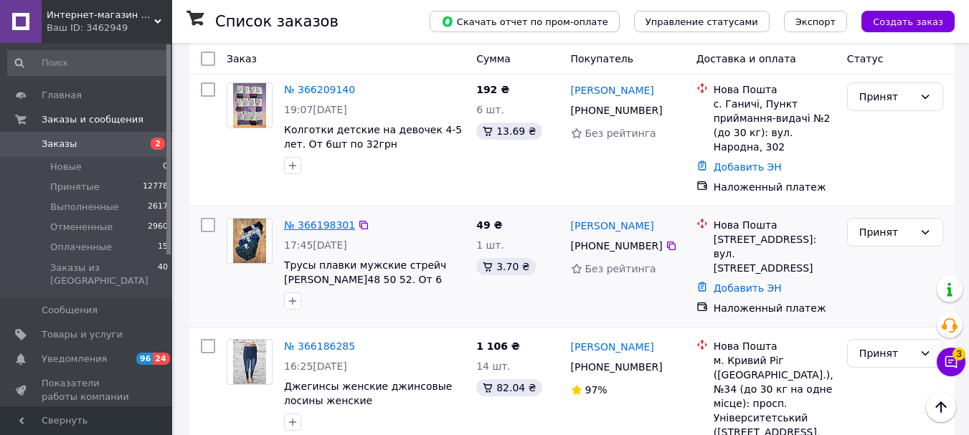
click at [301, 219] on link "№ 366198301" at bounding box center [319, 224] width 71 height 11
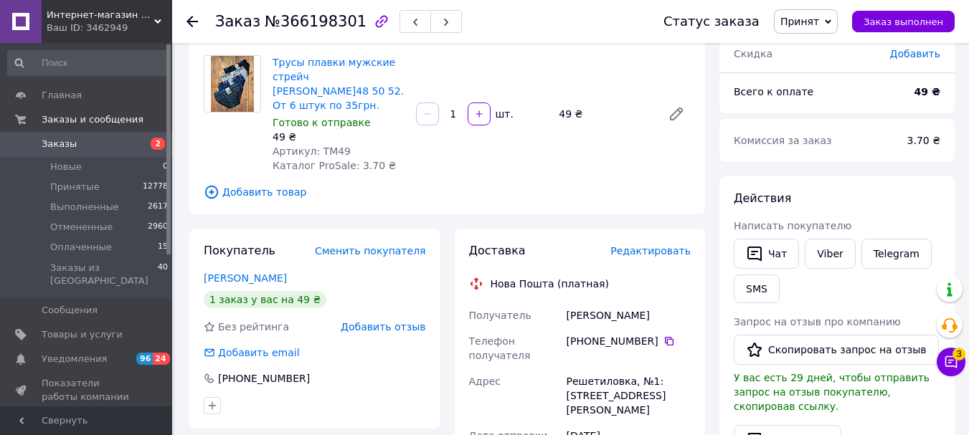
scroll to position [26, 0]
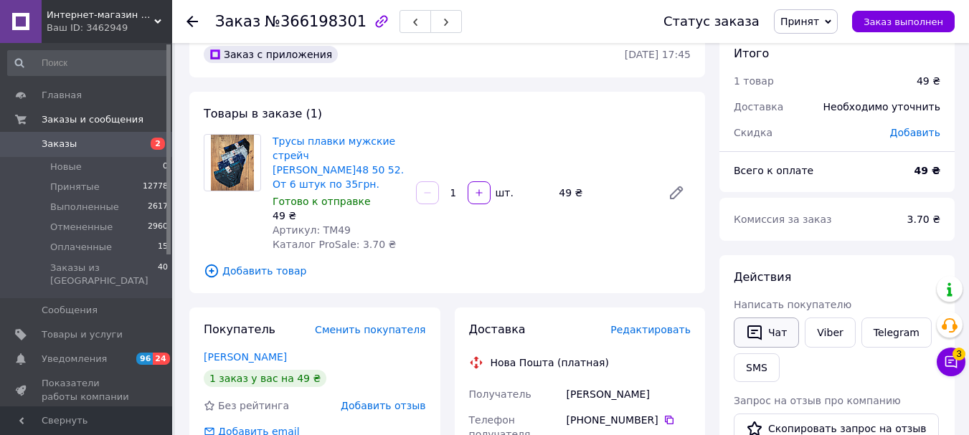
click at [774, 337] on button "Чат" at bounding box center [766, 333] width 65 height 30
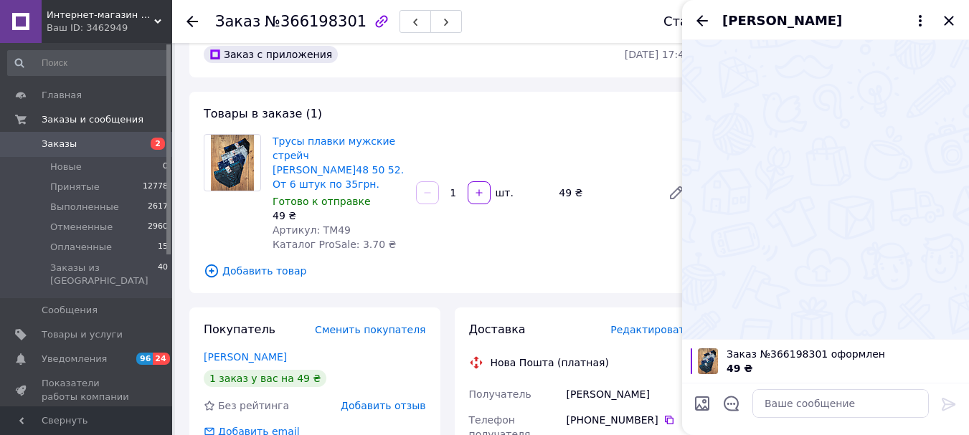
scroll to position [0, 0]
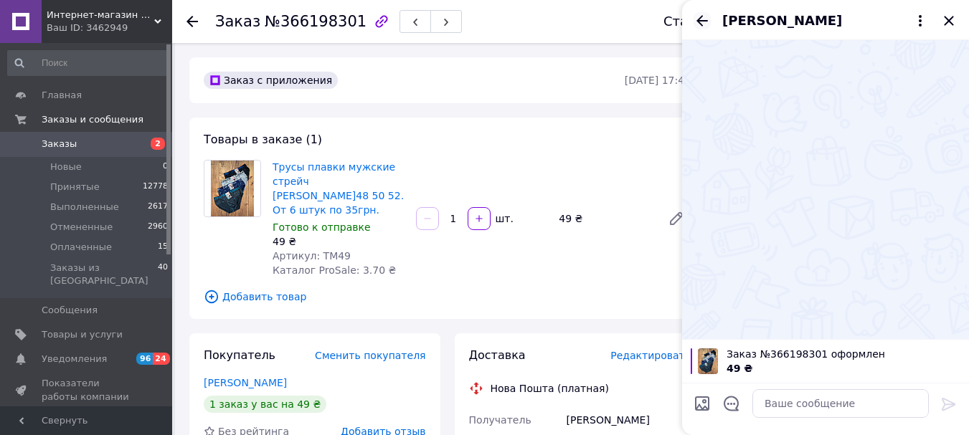
click at [704, 24] on icon "Назад" at bounding box center [702, 20] width 17 height 17
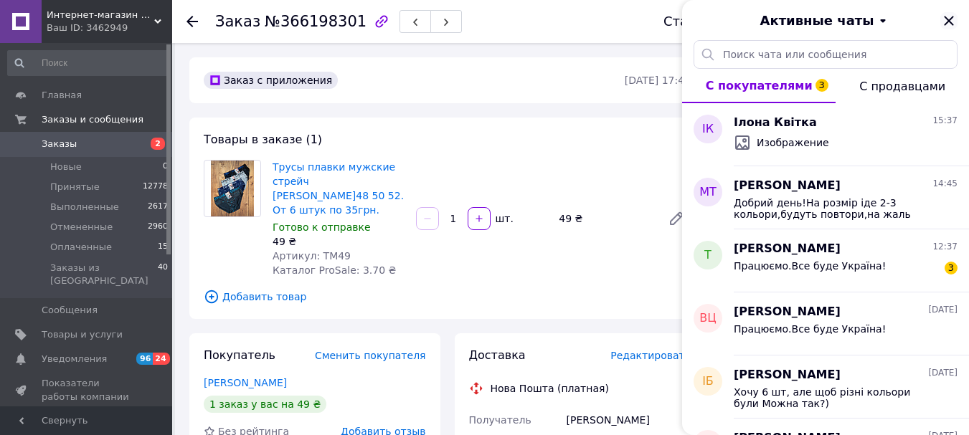
click at [941, 21] on icon "Закрыть" at bounding box center [948, 20] width 17 height 17
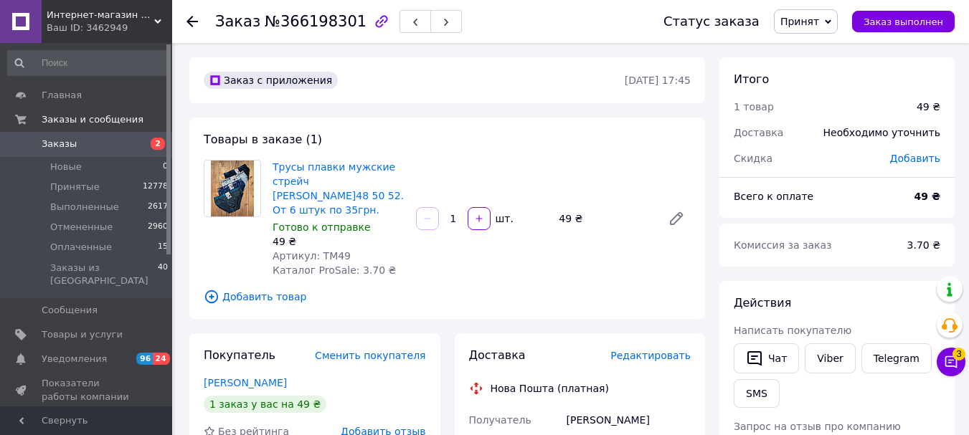
click at [194, 24] on icon at bounding box center [191, 21] width 11 height 11
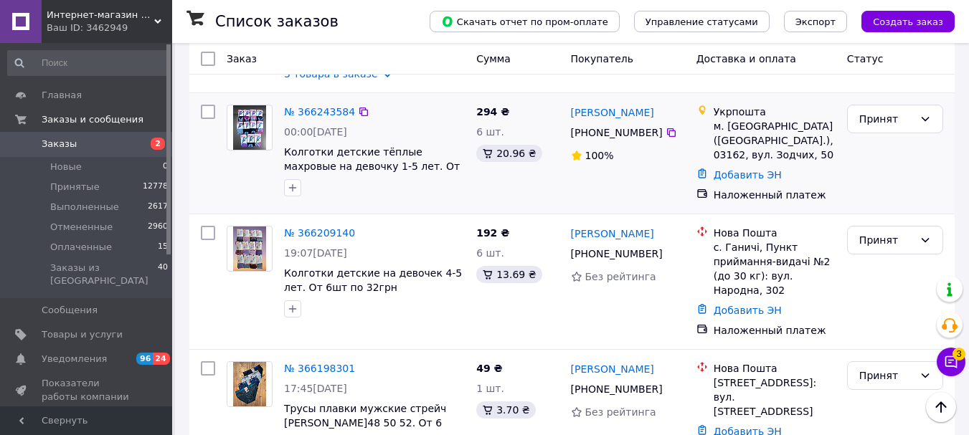
scroll to position [1363, 0]
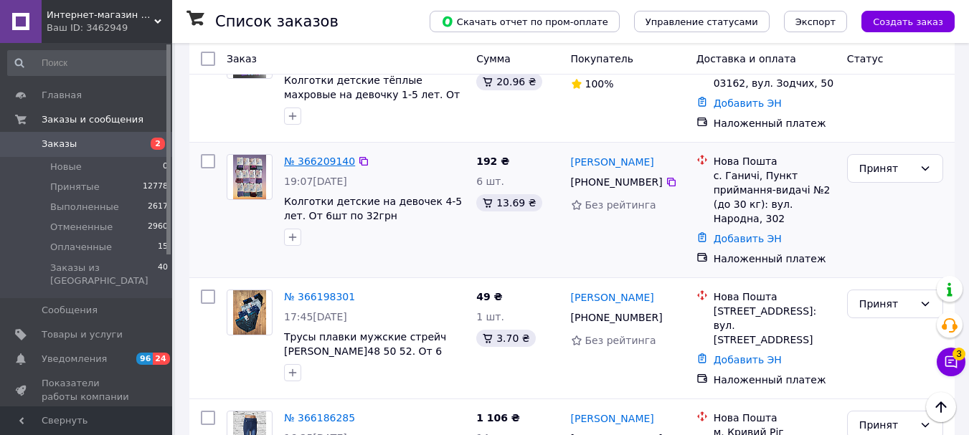
click at [331, 156] on link "№ 366209140" at bounding box center [319, 161] width 71 height 11
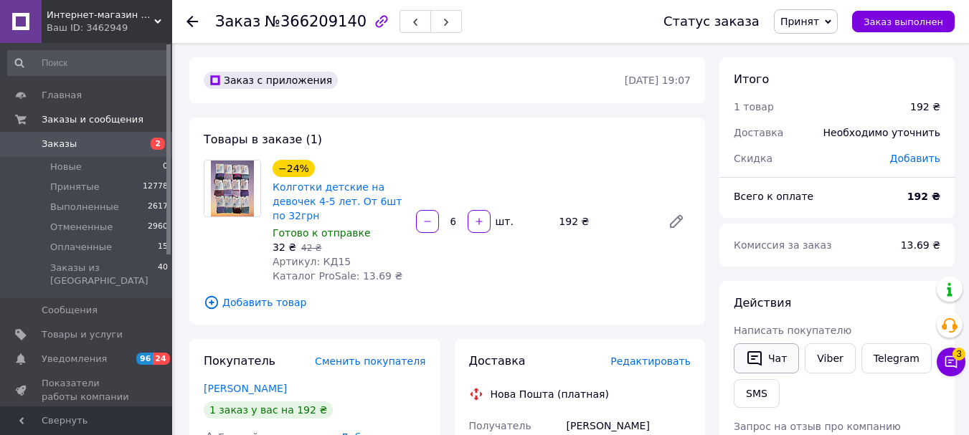
click at [760, 351] on icon "button" at bounding box center [754, 358] width 14 height 15
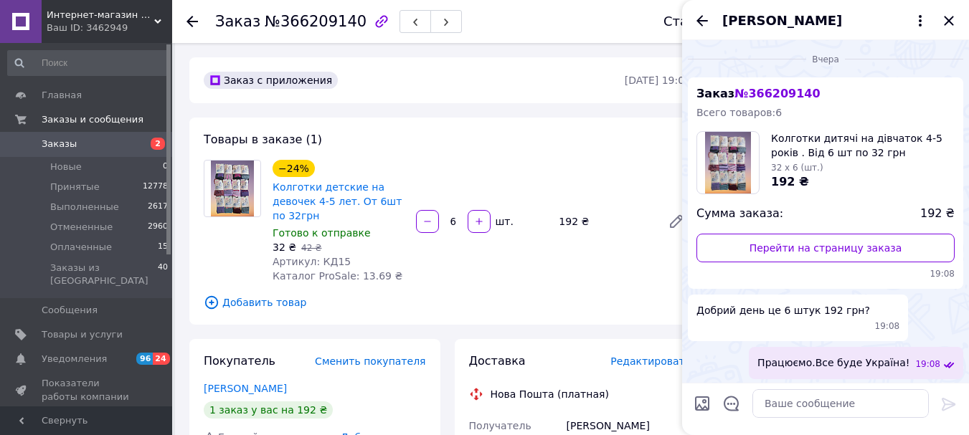
scroll to position [197, 0]
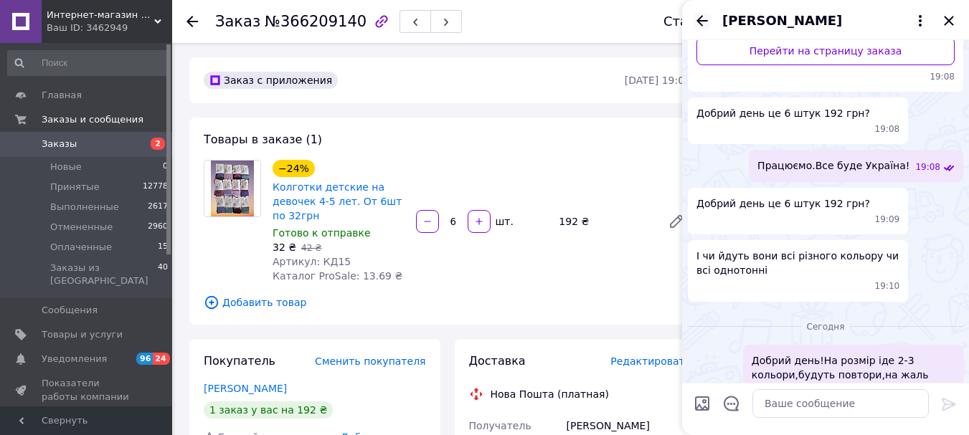
click at [699, 15] on icon "Назад" at bounding box center [702, 20] width 17 height 17
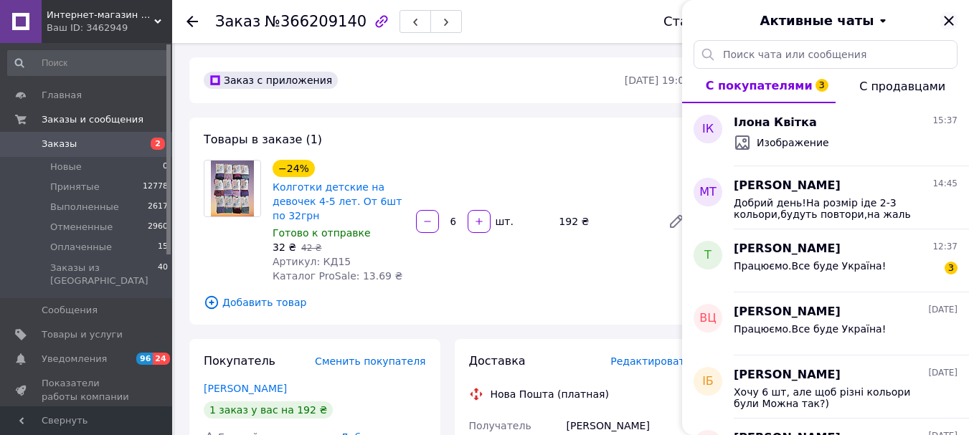
click at [949, 23] on icon "Закрыть" at bounding box center [948, 20] width 17 height 17
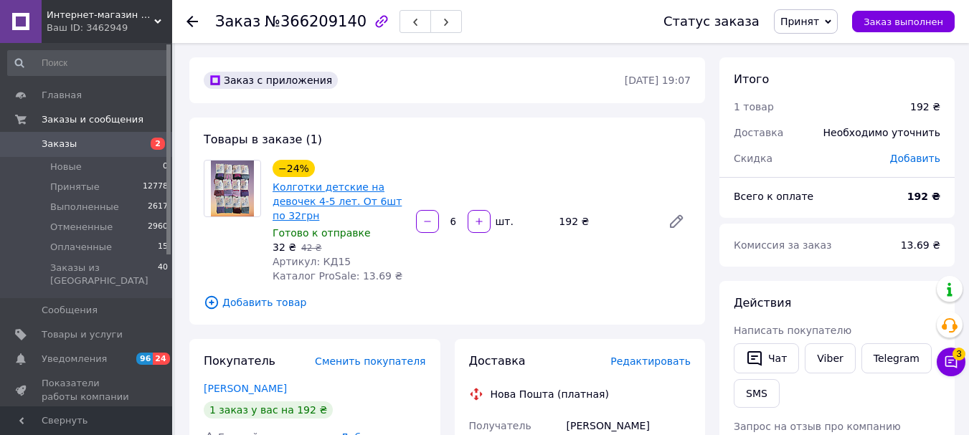
click at [326, 207] on link "Колготки детские на девочек 4-5 лет. От 6шт по 32грн" at bounding box center [337, 201] width 129 height 40
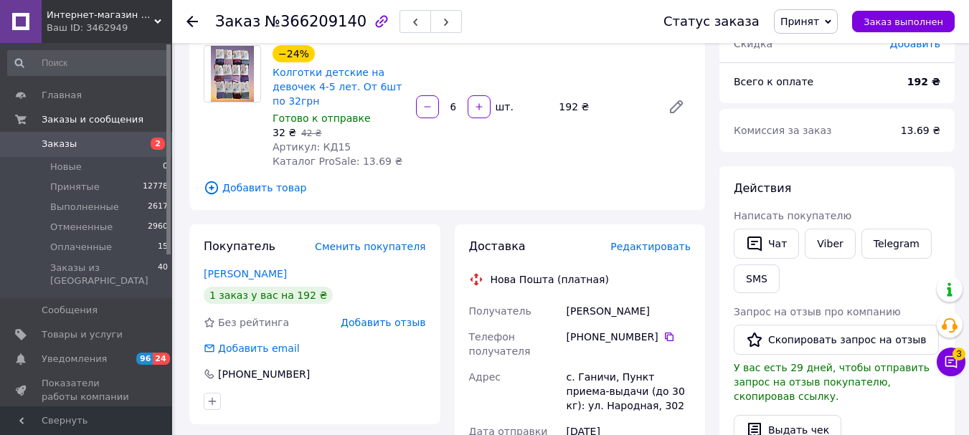
scroll to position [0, 0]
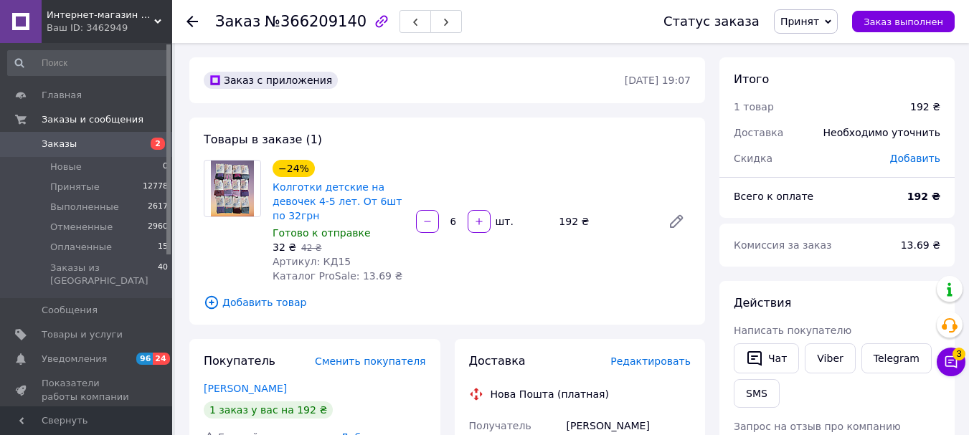
click at [197, 21] on use at bounding box center [191, 21] width 11 height 11
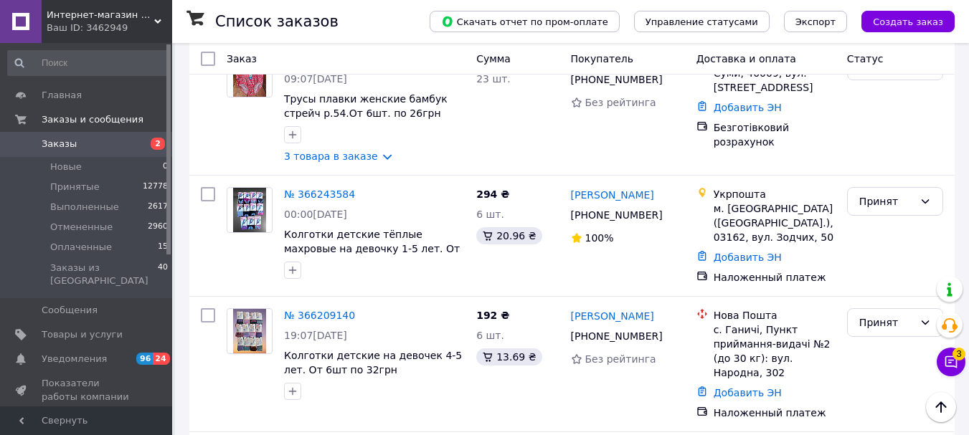
scroll to position [1219, 0]
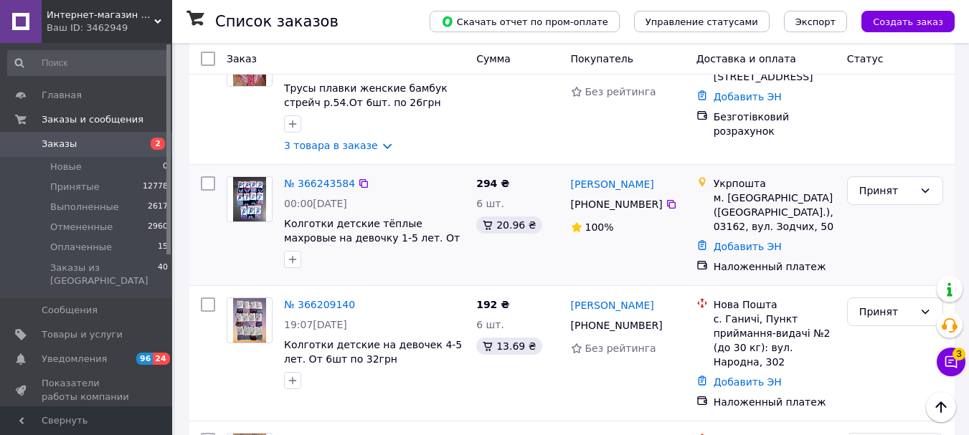
click at [301, 171] on div "№ 366243584 00:00[DATE] Колготки детские тёплые махровые на девочку 1-5 лет. От…" at bounding box center [374, 222] width 192 height 103
click at [306, 175] on div "№ 366243584" at bounding box center [320, 183] width 74 height 17
click at [308, 178] on link "№ 366243584" at bounding box center [319, 183] width 71 height 11
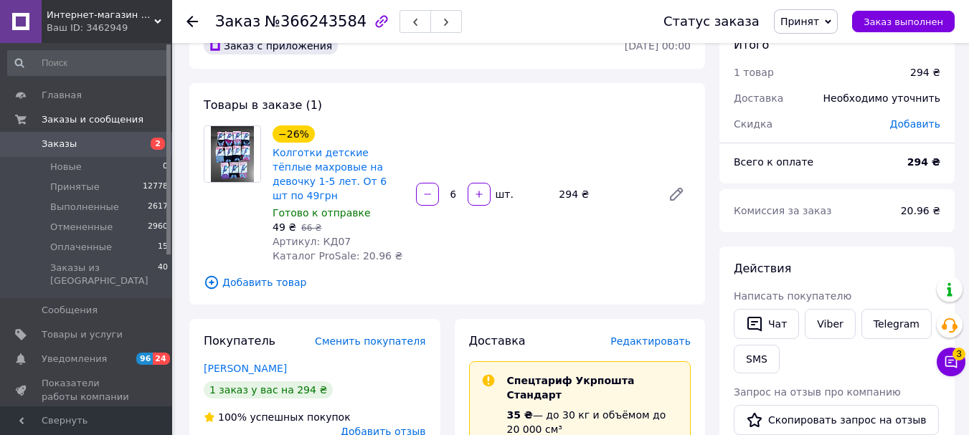
scroll to position [20, 0]
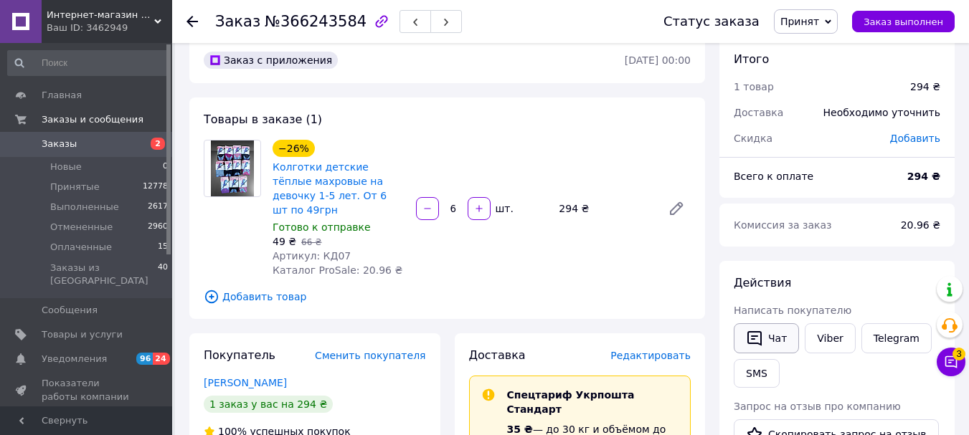
click at [764, 336] on button "Чат" at bounding box center [766, 338] width 65 height 30
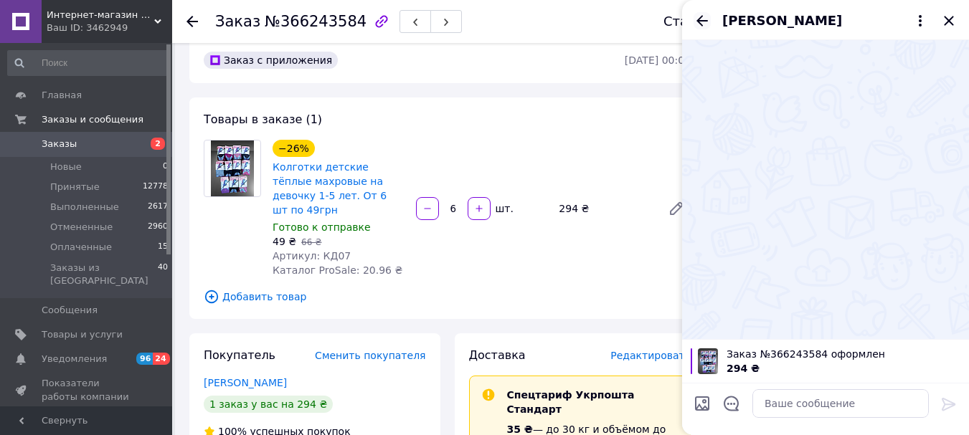
click at [704, 20] on icon "Назад" at bounding box center [701, 20] width 11 height 11
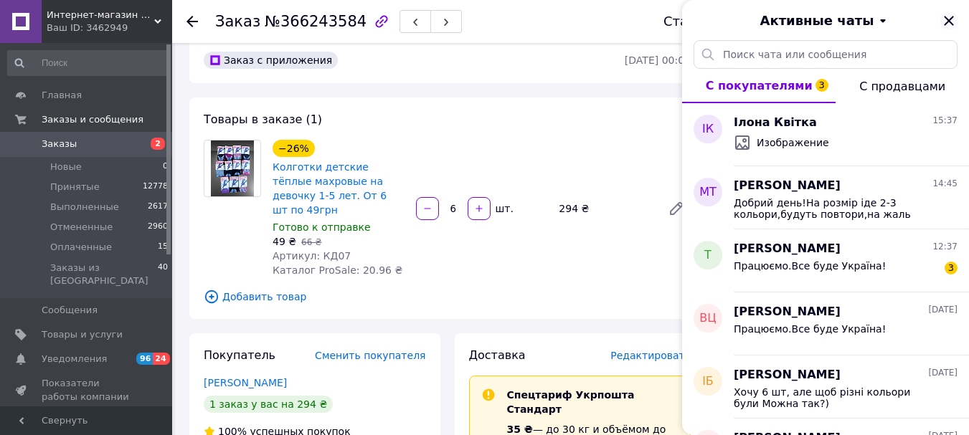
click at [952, 19] on icon "Закрыть" at bounding box center [948, 20] width 17 height 17
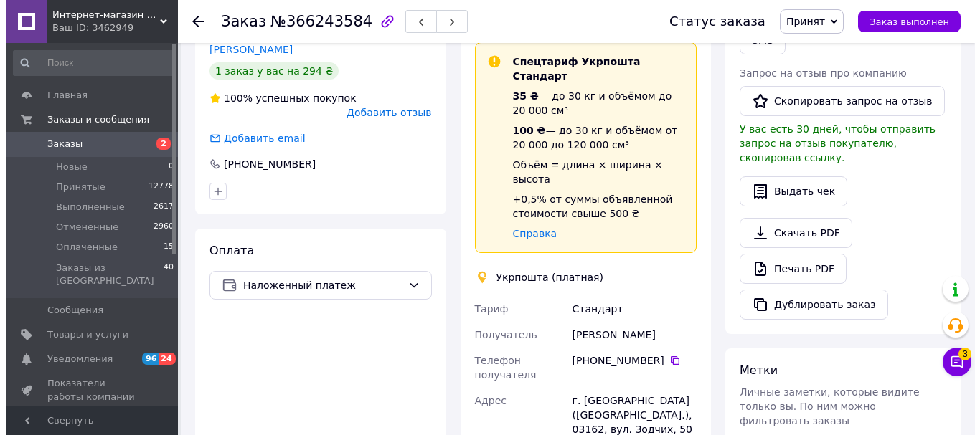
scroll to position [215, 0]
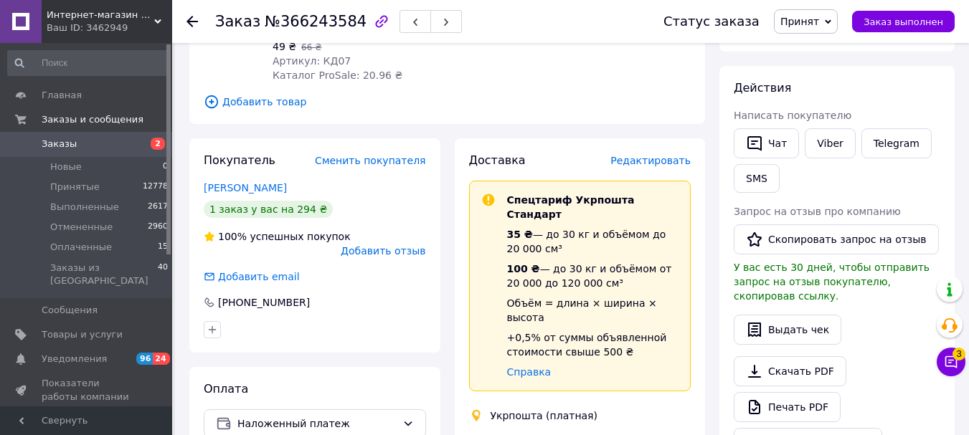
click at [668, 153] on div "Редактировать" at bounding box center [650, 160] width 80 height 14
click at [668, 155] on span "Редактировать" at bounding box center [650, 160] width 80 height 11
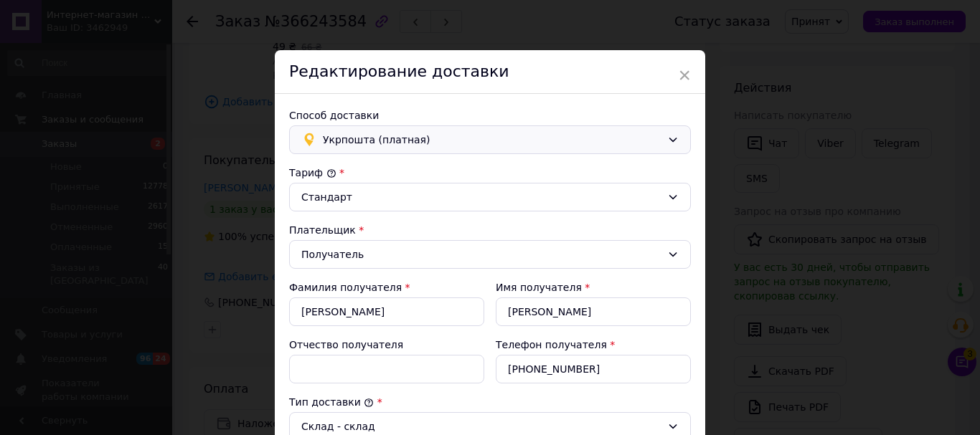
click at [344, 135] on span "Укрпошта (платная)" at bounding box center [492, 140] width 339 height 16
click at [353, 171] on span "Нова Пошта (платная)" at bounding box center [499, 171] width 356 height 14
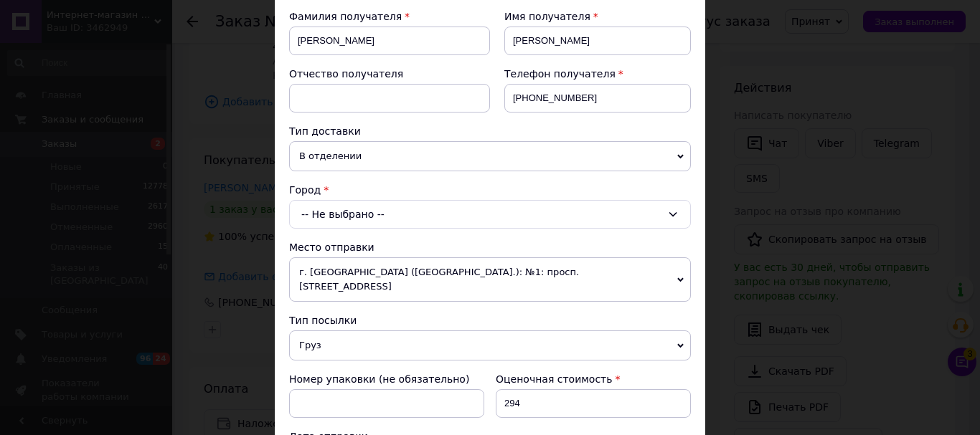
click at [354, 212] on div "-- Не выбрано --" at bounding box center [490, 214] width 402 height 29
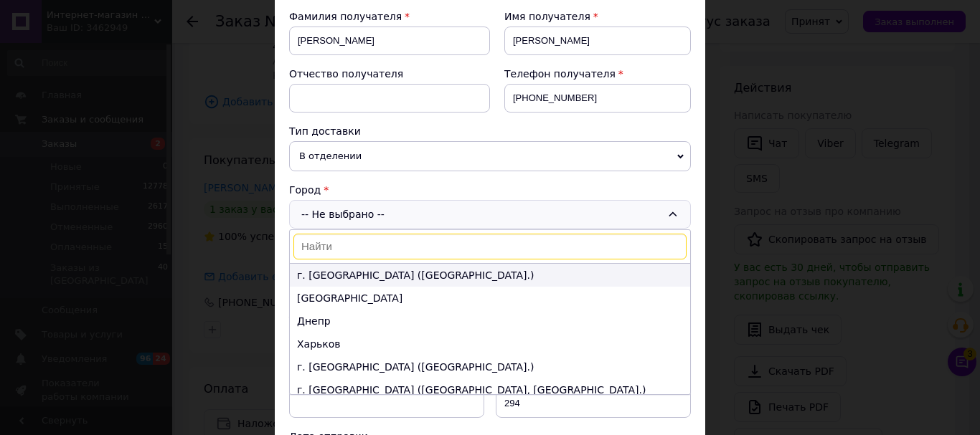
click at [351, 278] on li "г. [GEOGRAPHIC_DATA] ([GEOGRAPHIC_DATA].)" at bounding box center [490, 275] width 400 height 23
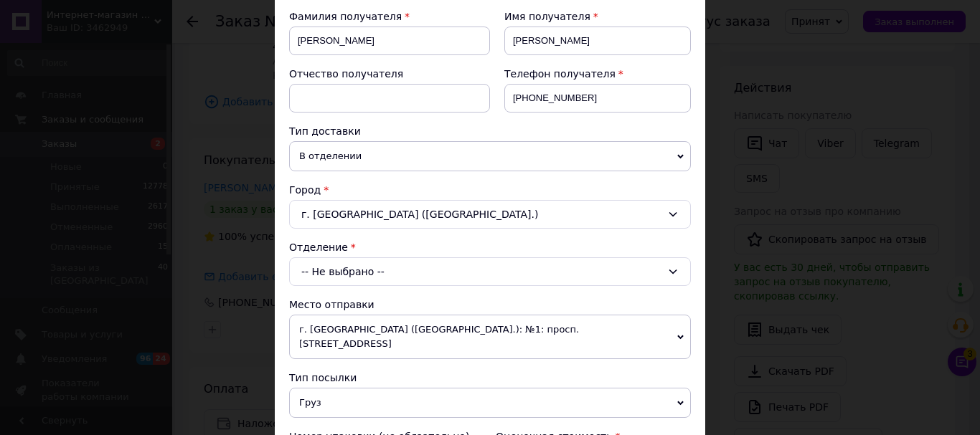
click at [351, 273] on div "-- Не выбрано --" at bounding box center [490, 271] width 402 height 29
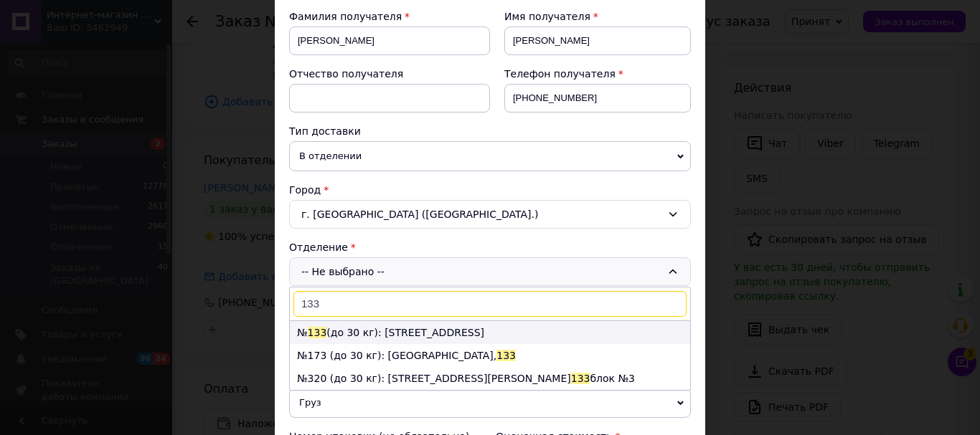
type input "133"
click at [425, 332] on li "№ 133 (до 30 кг): [STREET_ADDRESS]" at bounding box center [490, 332] width 400 height 23
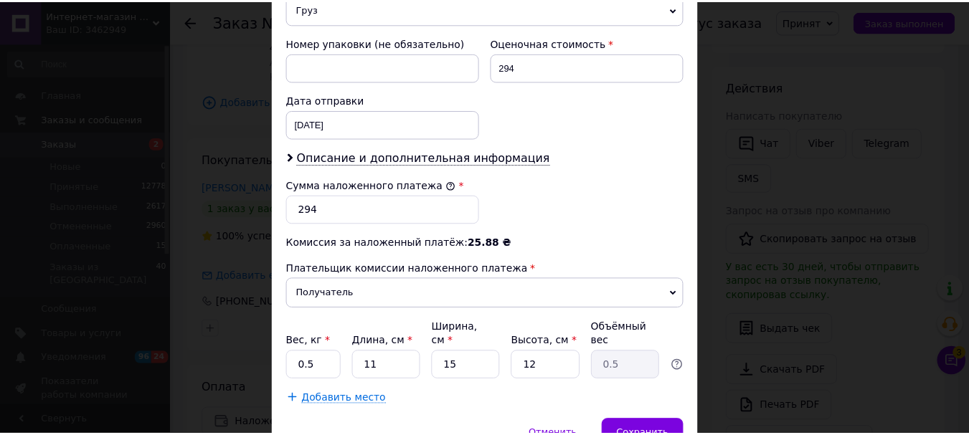
scroll to position [659, 0]
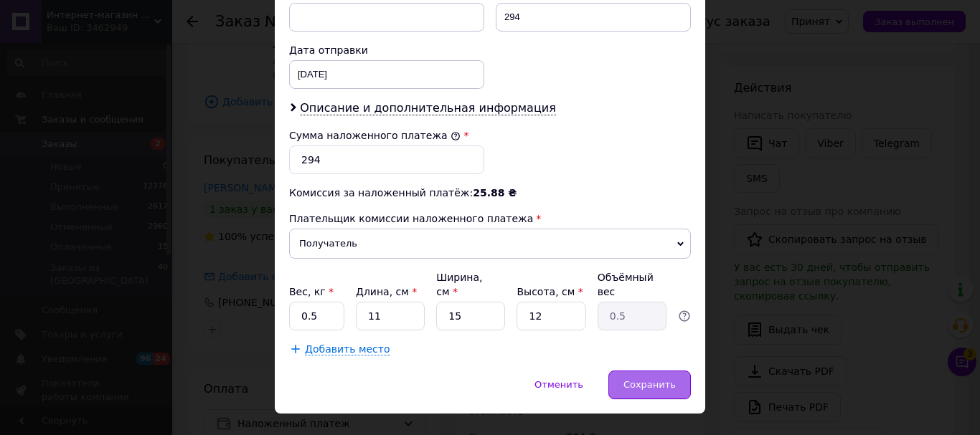
click at [658, 379] on span "Сохранить" at bounding box center [649, 384] width 52 height 11
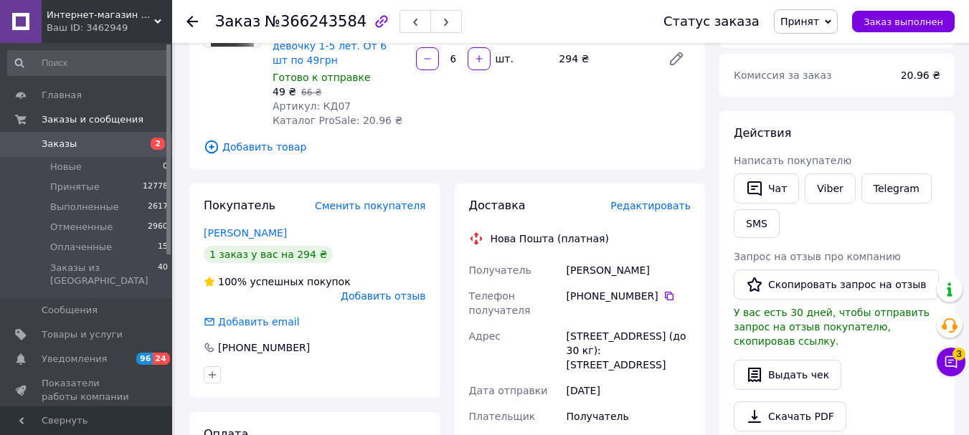
scroll to position [0, 0]
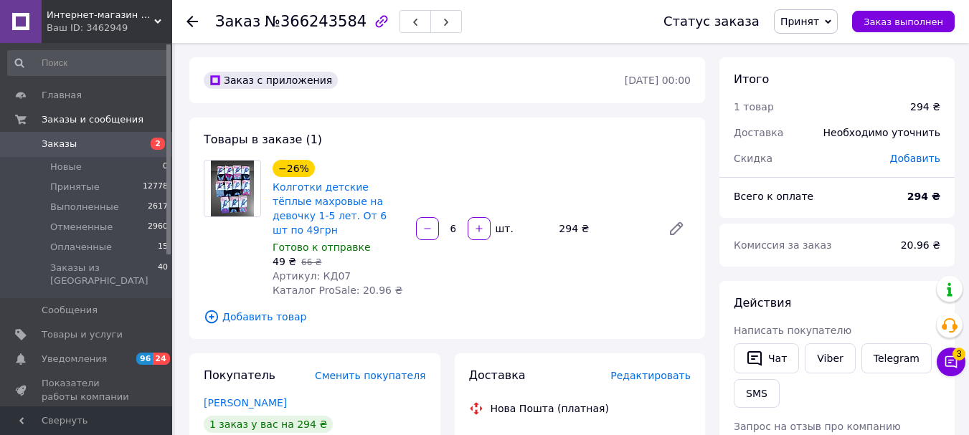
click at [199, 24] on div at bounding box center [200, 21] width 29 height 43
click at [194, 24] on icon at bounding box center [191, 21] width 11 height 11
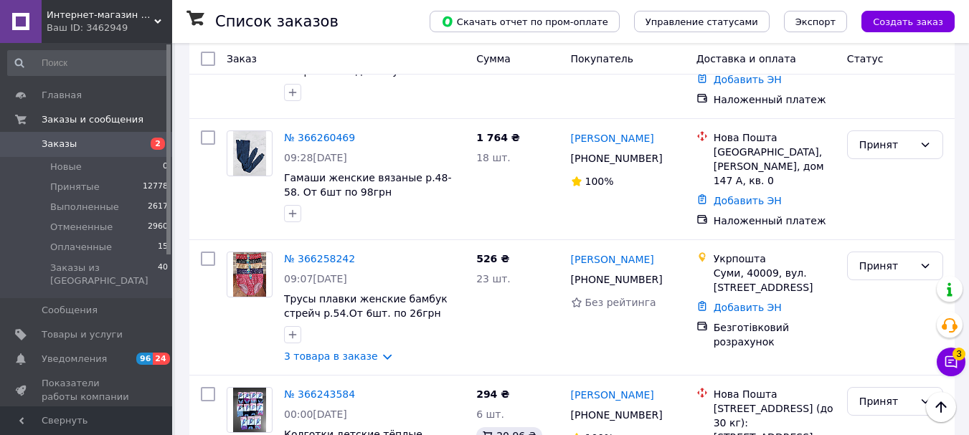
scroll to position [1076, 0]
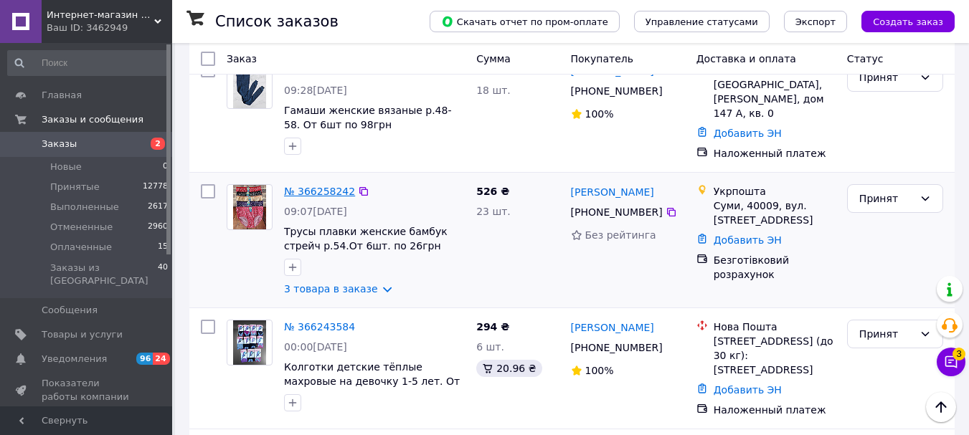
click at [304, 186] on link "№ 366258242" at bounding box center [319, 191] width 71 height 11
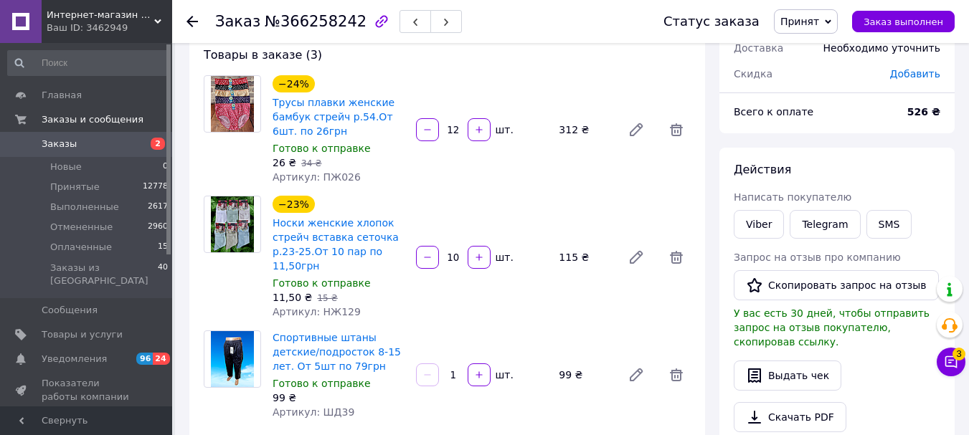
scroll to position [72, 0]
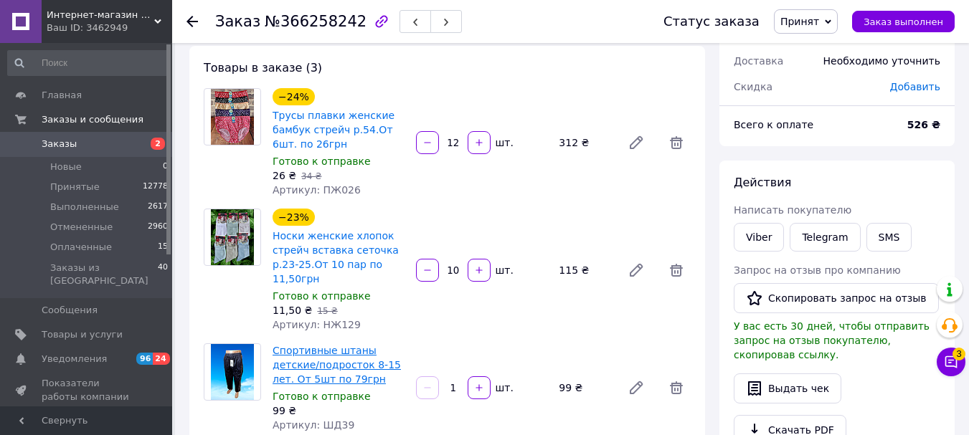
click at [348, 366] on link "Спортивные штаны детские/подросток 8-15 лет. От 5шт по 79грн" at bounding box center [337, 365] width 128 height 40
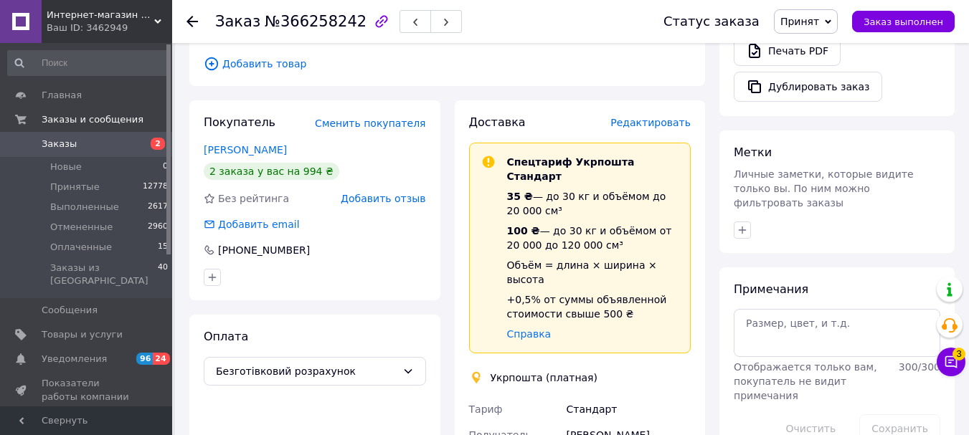
scroll to position [430, 0]
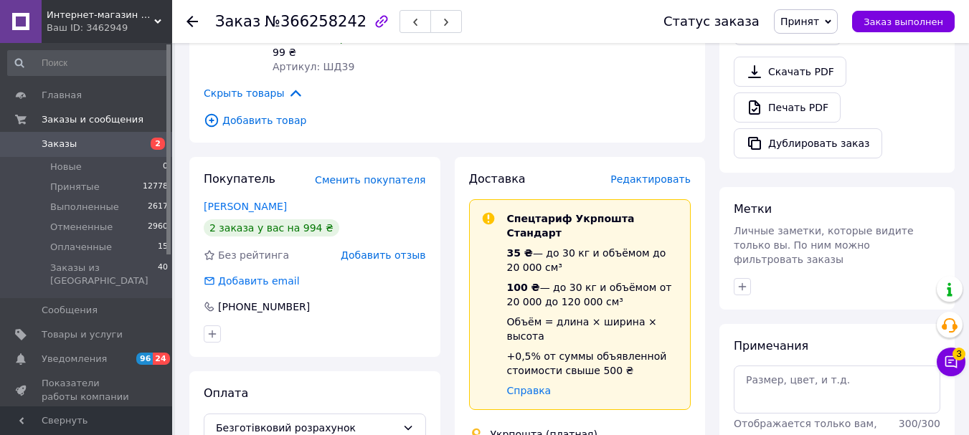
click at [192, 24] on icon at bounding box center [191, 21] width 11 height 11
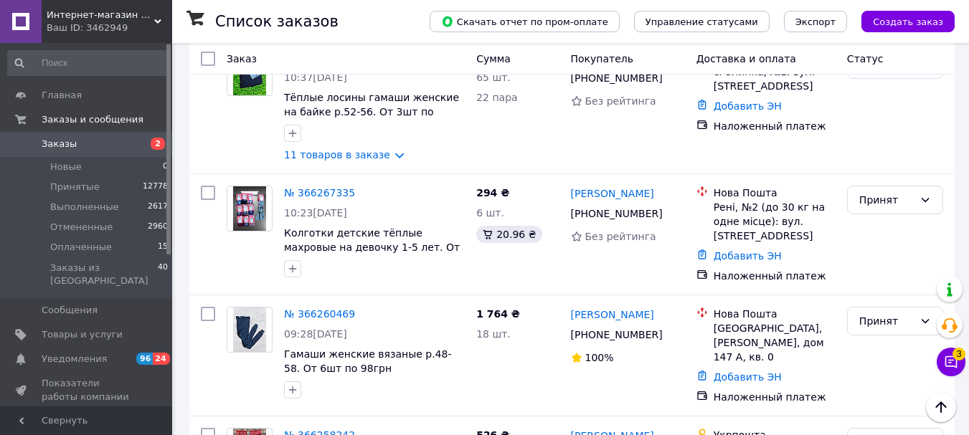
scroll to position [789, 0]
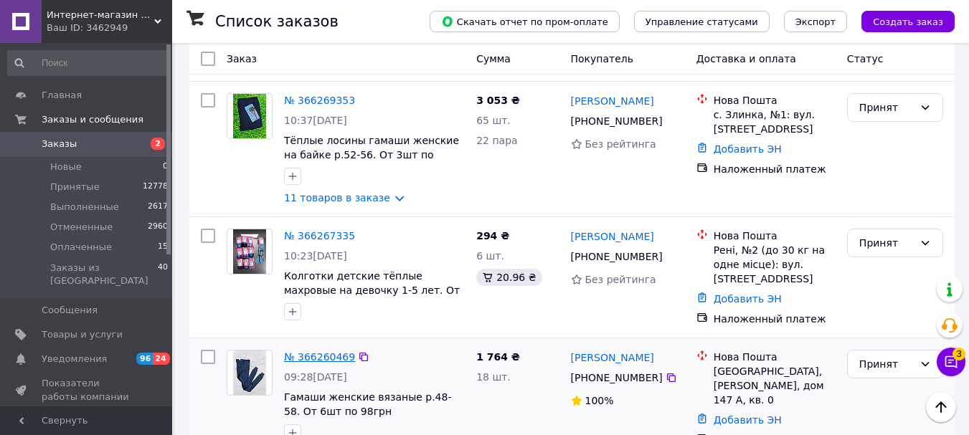
click at [303, 351] on link "№ 366260469" at bounding box center [319, 356] width 71 height 11
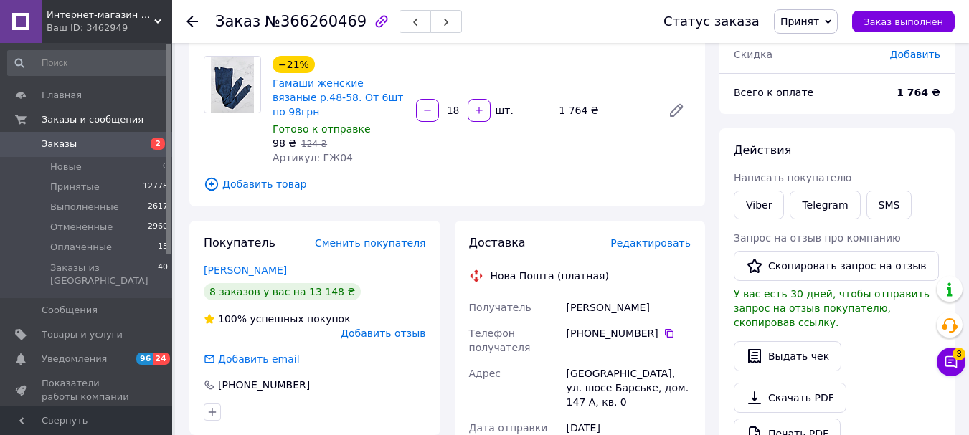
scroll to position [215, 0]
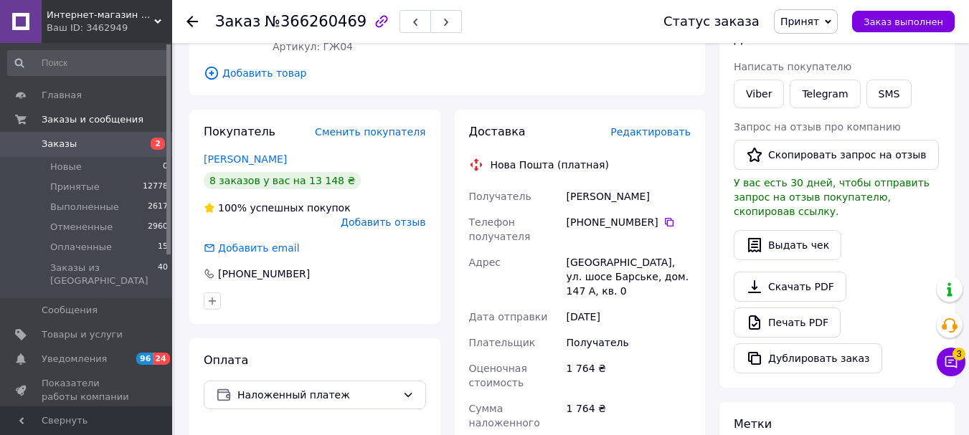
click at [197, 19] on icon at bounding box center [191, 21] width 11 height 11
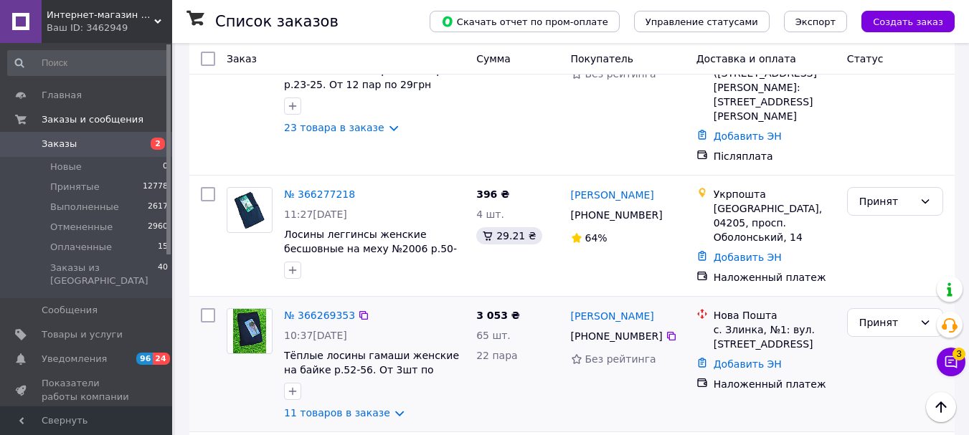
scroll to position [789, 0]
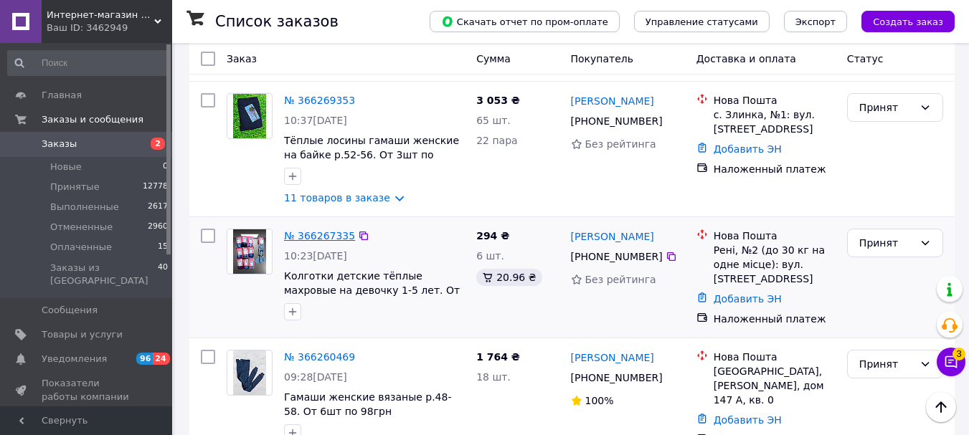
click at [313, 230] on link "№ 366267335" at bounding box center [319, 235] width 71 height 11
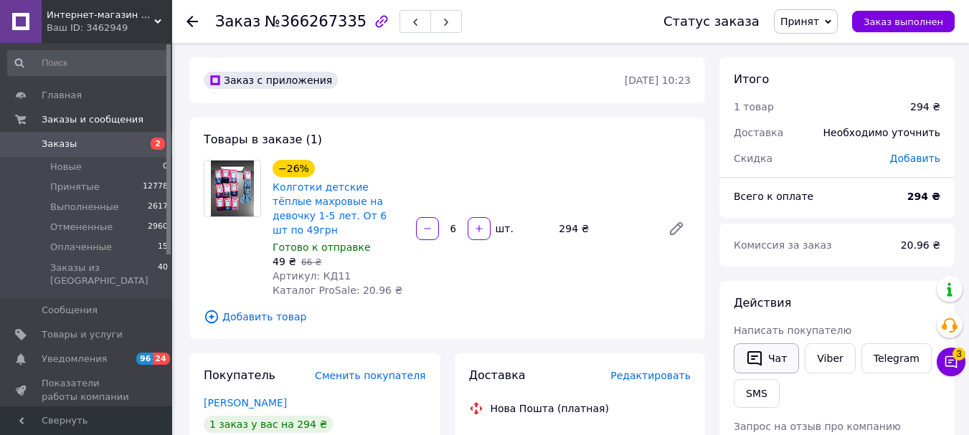
click at [762, 351] on icon "button" at bounding box center [754, 358] width 17 height 17
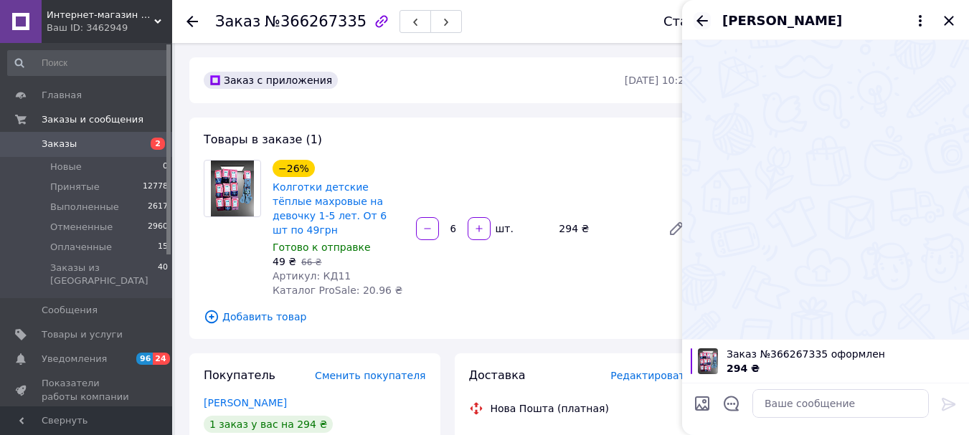
click at [707, 23] on icon "Назад" at bounding box center [702, 20] width 17 height 17
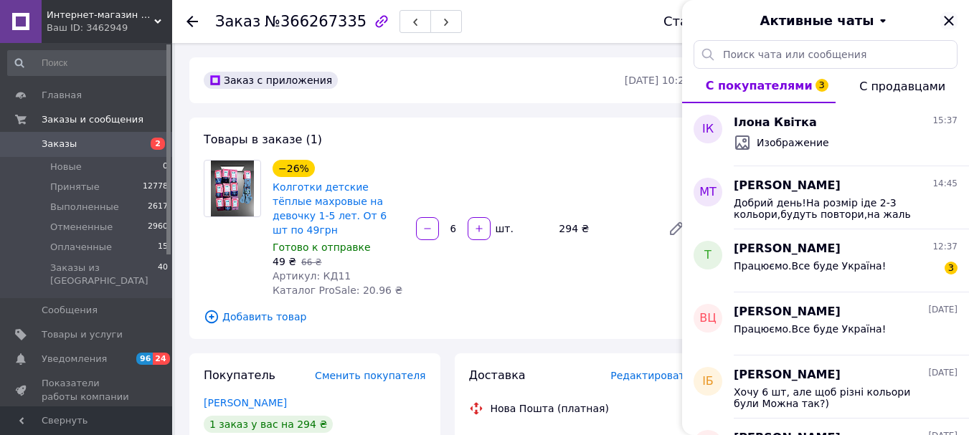
click at [956, 21] on icon "Закрыть" at bounding box center [948, 20] width 17 height 17
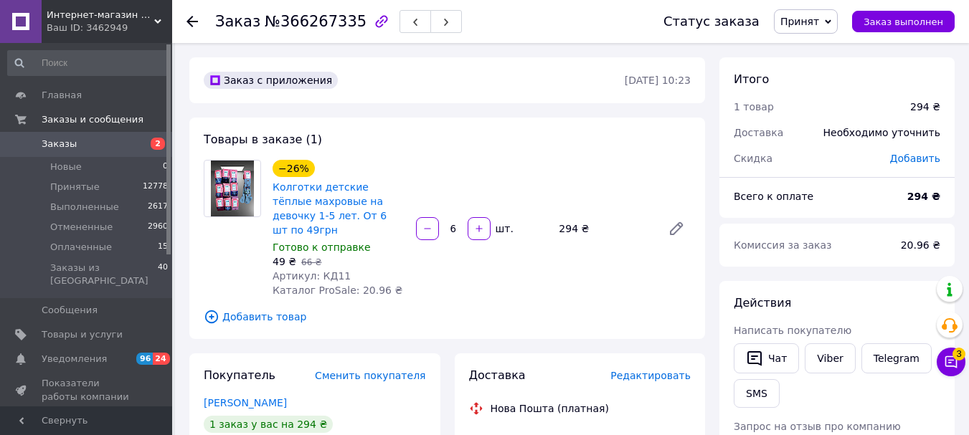
click at [195, 14] on div at bounding box center [191, 21] width 11 height 14
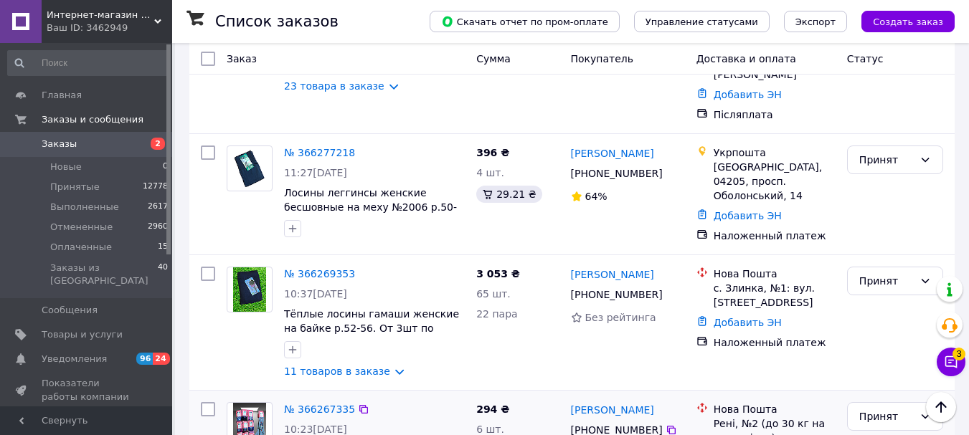
scroll to position [574, 0]
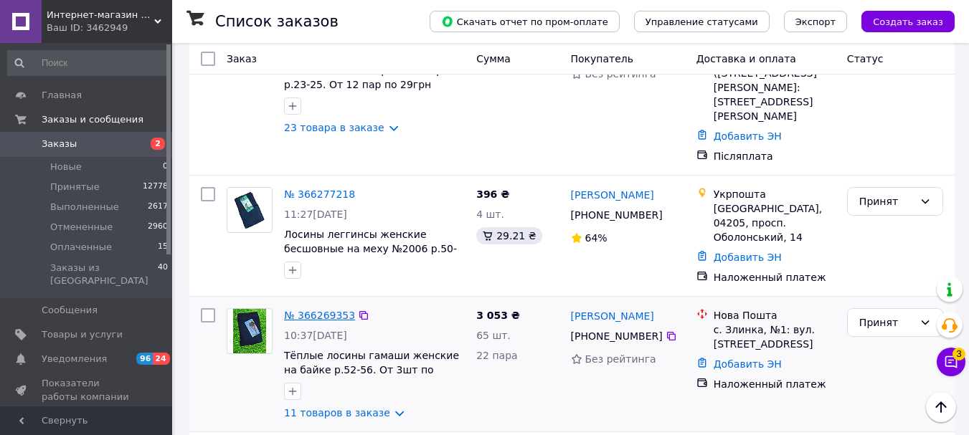
click at [316, 310] on link "№ 366269353" at bounding box center [319, 315] width 71 height 11
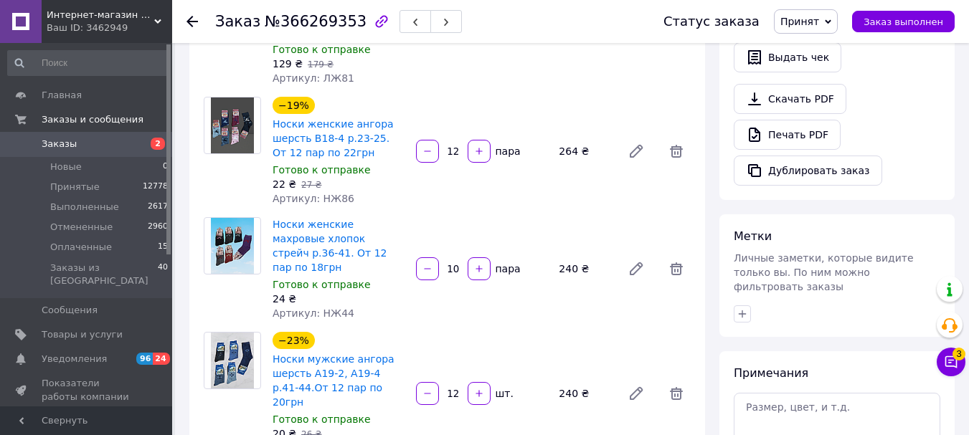
scroll to position [502, 0]
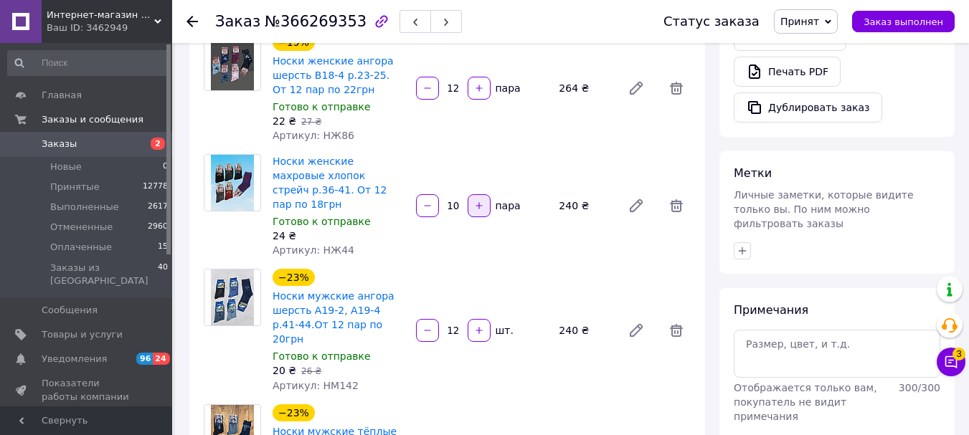
click at [476, 208] on button "button" at bounding box center [479, 205] width 23 height 23
type input "12"
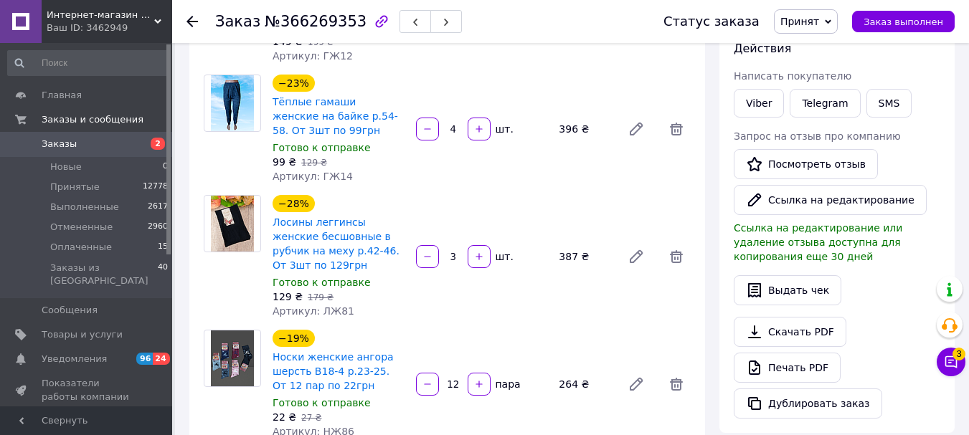
scroll to position [72, 0]
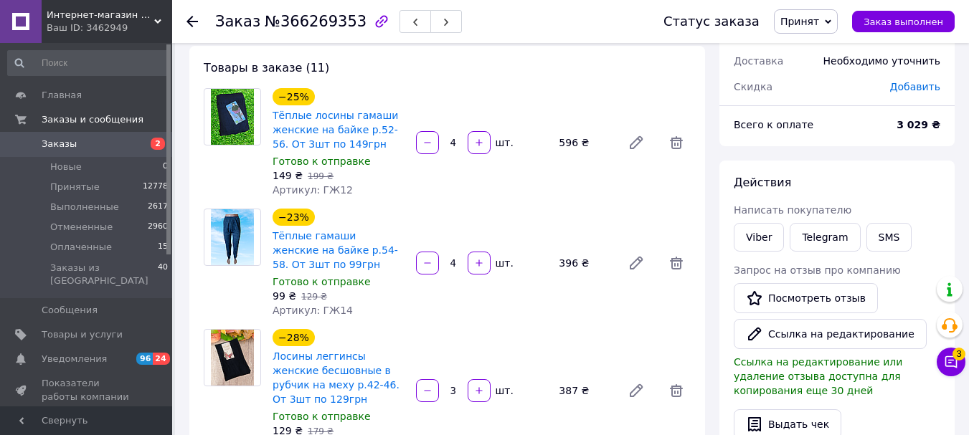
click at [189, 24] on use at bounding box center [191, 21] width 11 height 11
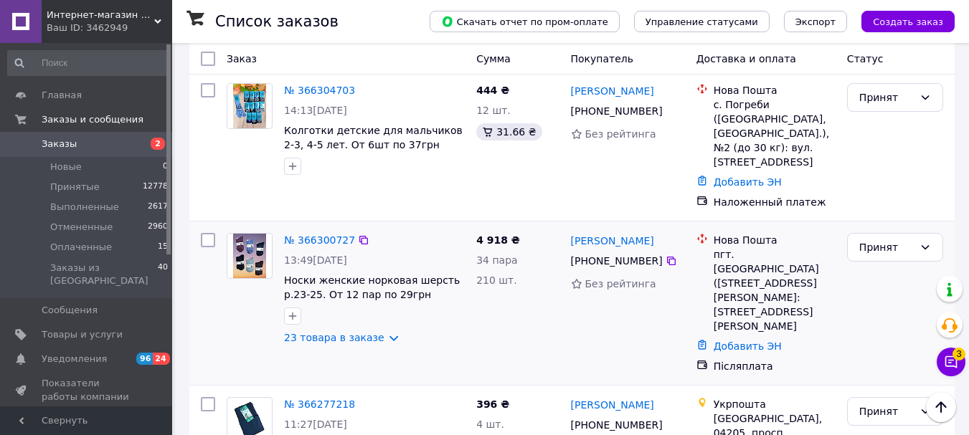
scroll to position [502, 0]
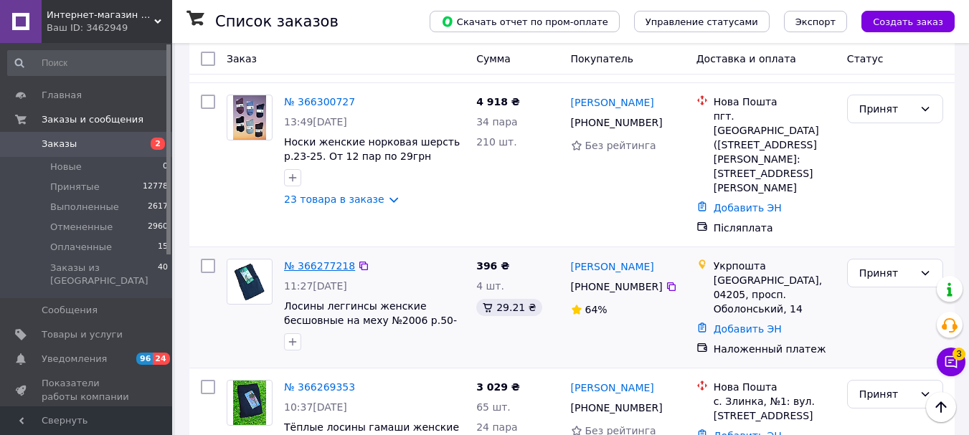
click at [336, 260] on link "№ 366277218" at bounding box center [319, 265] width 71 height 11
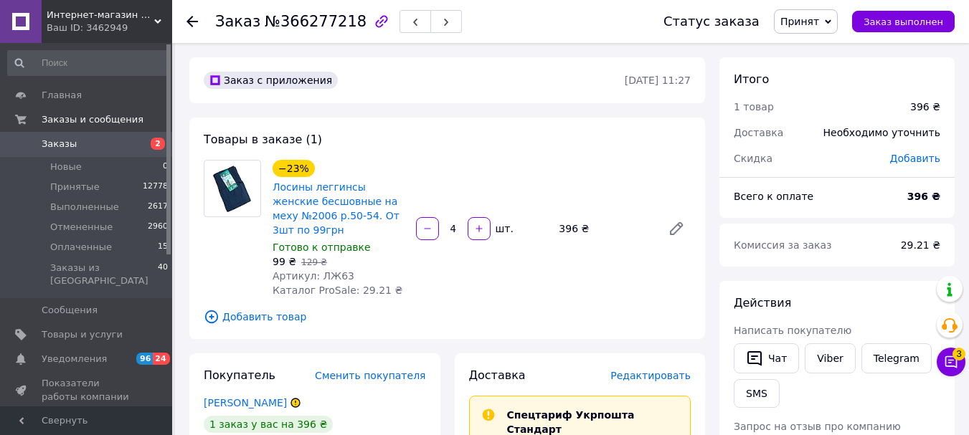
click at [185, 22] on div "Заказ №366277218 Статус заказа Принят Выполнен Отменен Оплаченный Заказ выполнен" at bounding box center [570, 21] width 797 height 43
click at [188, 22] on use at bounding box center [191, 21] width 11 height 11
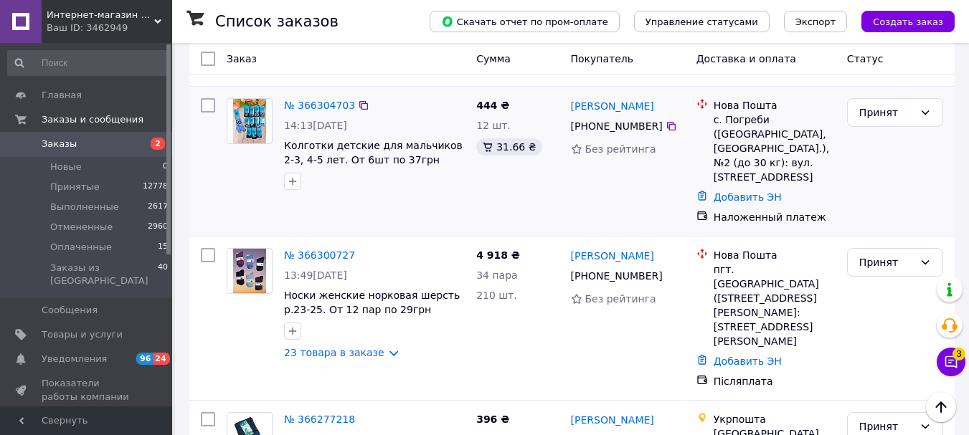
scroll to position [287, 0]
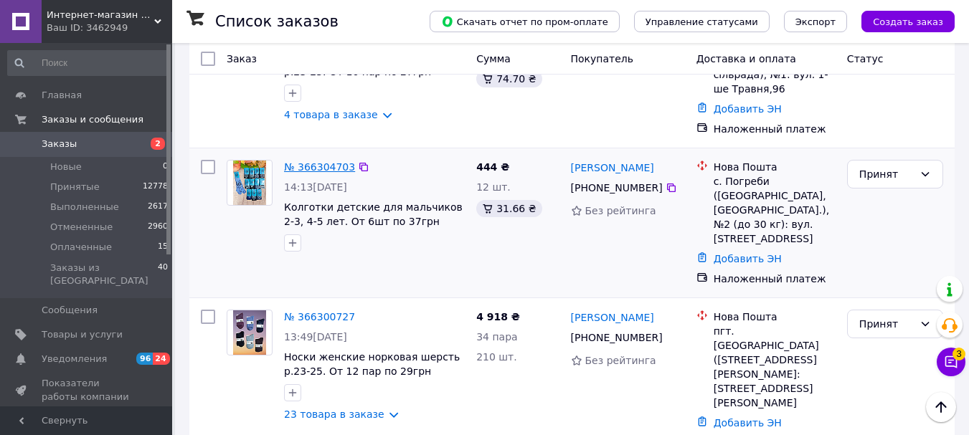
click at [317, 161] on link "№ 366304703" at bounding box center [319, 166] width 71 height 11
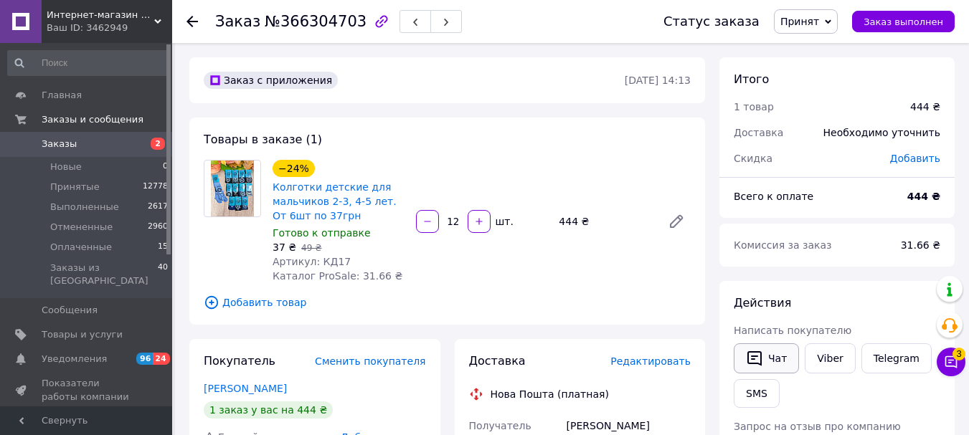
click at [756, 358] on icon "button" at bounding box center [754, 358] width 17 height 17
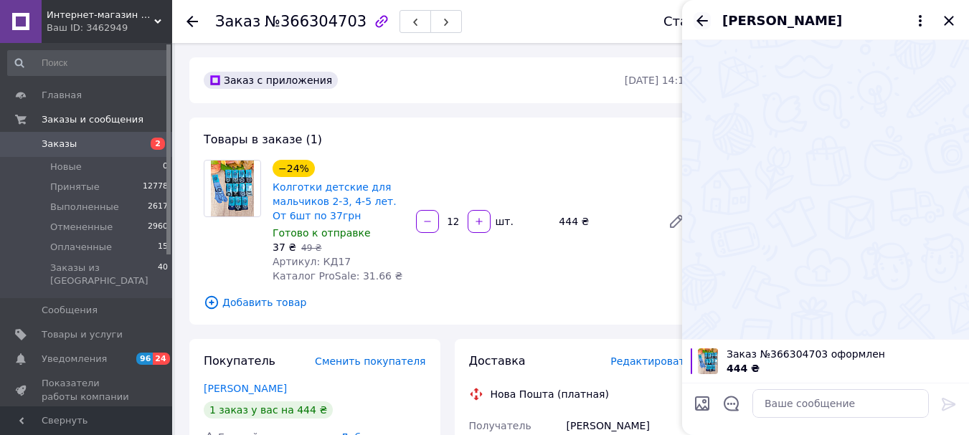
click at [699, 16] on icon "Назад" at bounding box center [702, 20] width 17 height 17
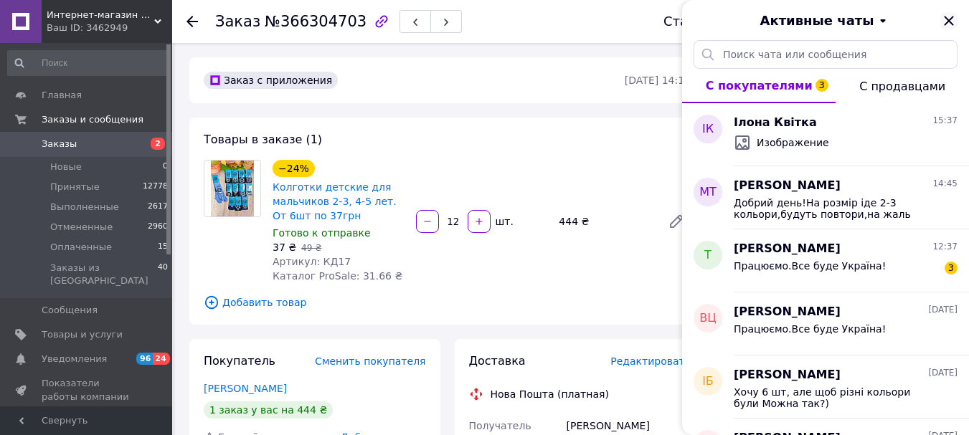
click at [953, 17] on icon "Закрыть" at bounding box center [948, 20] width 9 height 9
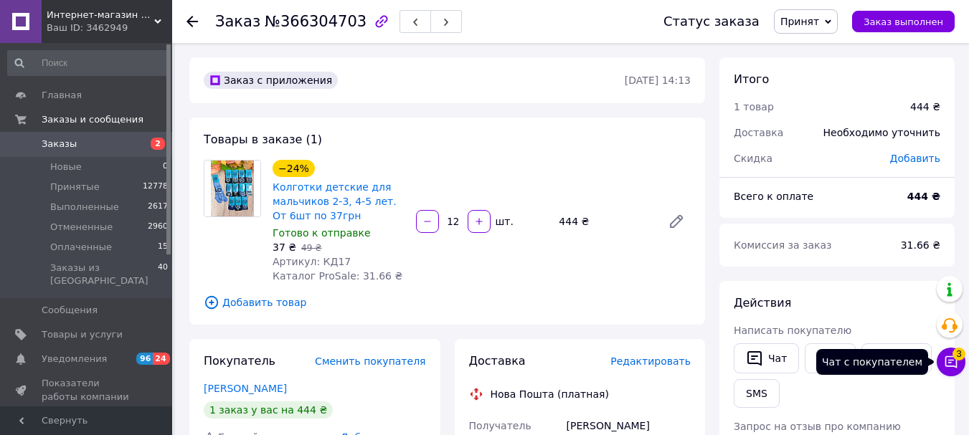
click at [957, 351] on span "3" at bounding box center [958, 350] width 13 height 13
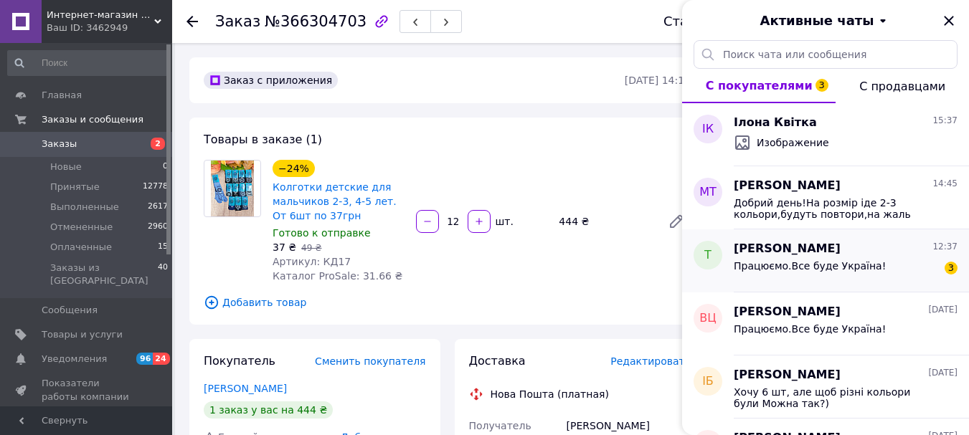
click at [847, 258] on div "Працюємо.Все буде Україна! 3" at bounding box center [846, 268] width 224 height 23
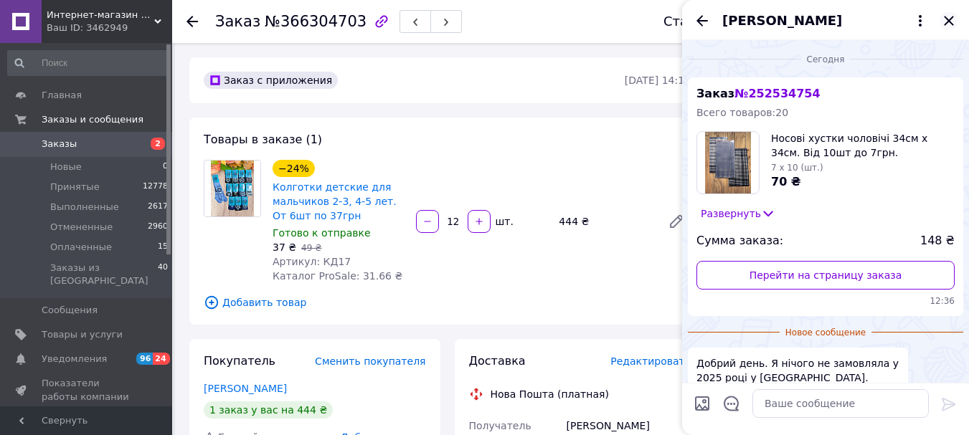
click at [952, 19] on icon "Закрыть" at bounding box center [948, 20] width 17 height 17
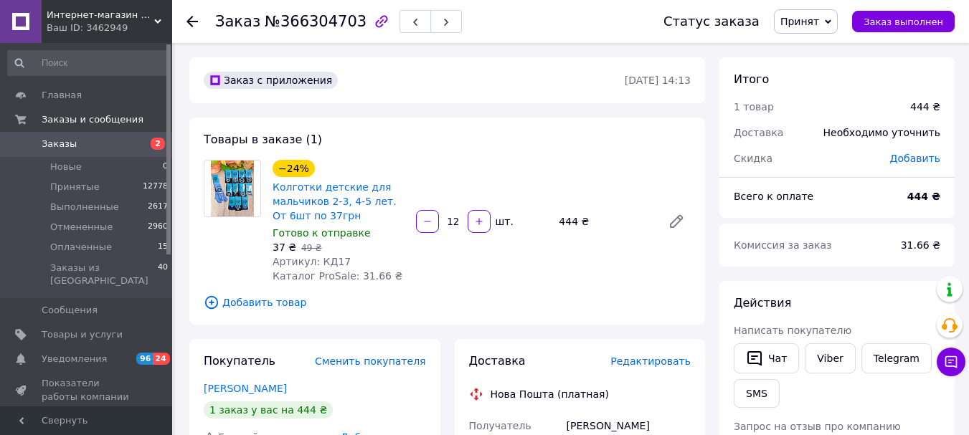
click at [193, 24] on icon at bounding box center [191, 21] width 11 height 11
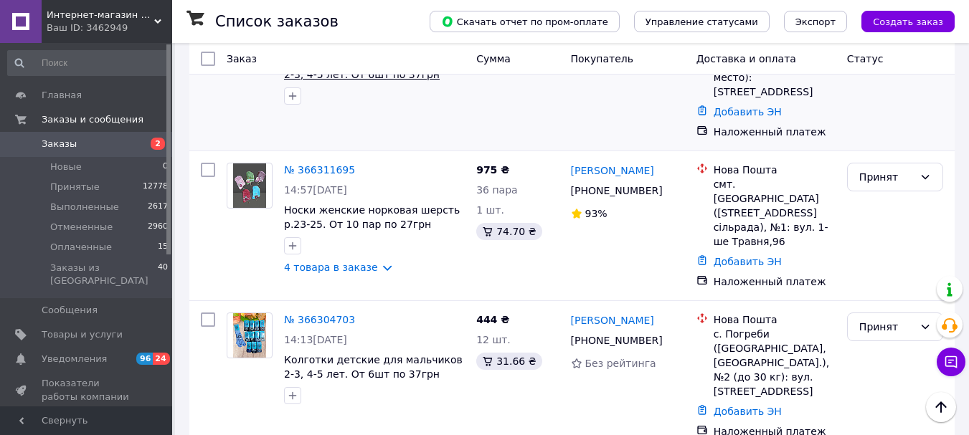
scroll to position [72, 0]
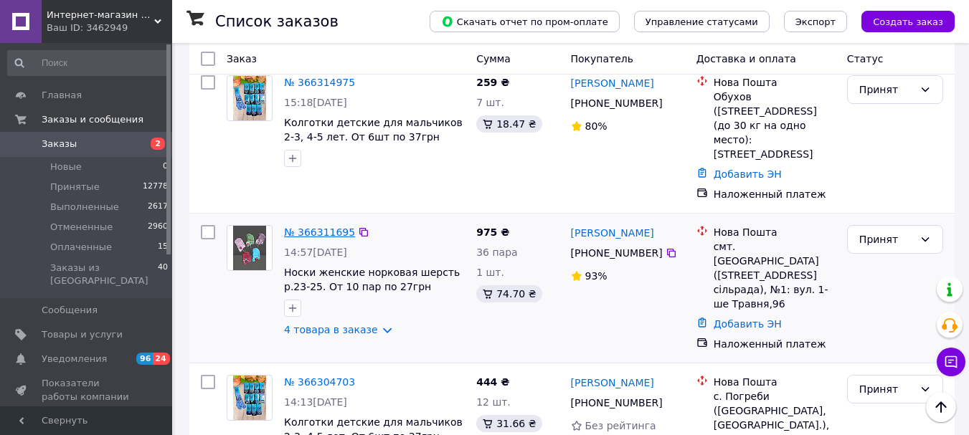
click at [323, 227] on link "№ 366311695" at bounding box center [319, 232] width 71 height 11
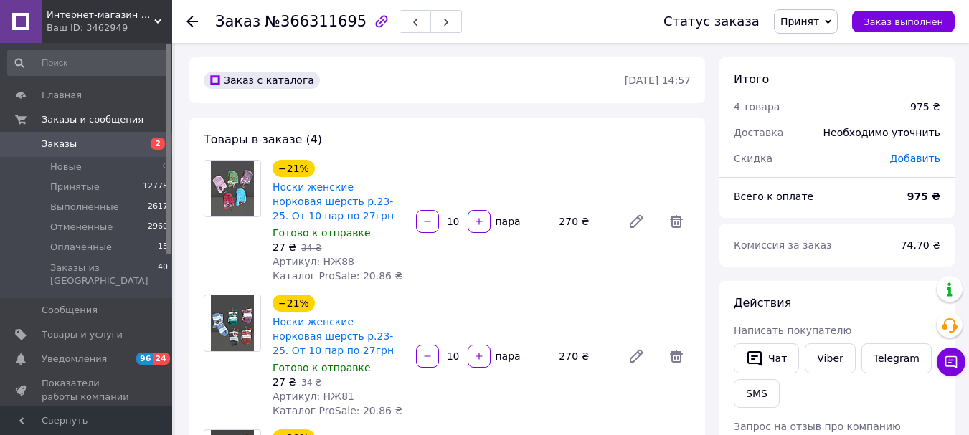
click at [192, 24] on icon at bounding box center [191, 21] width 11 height 11
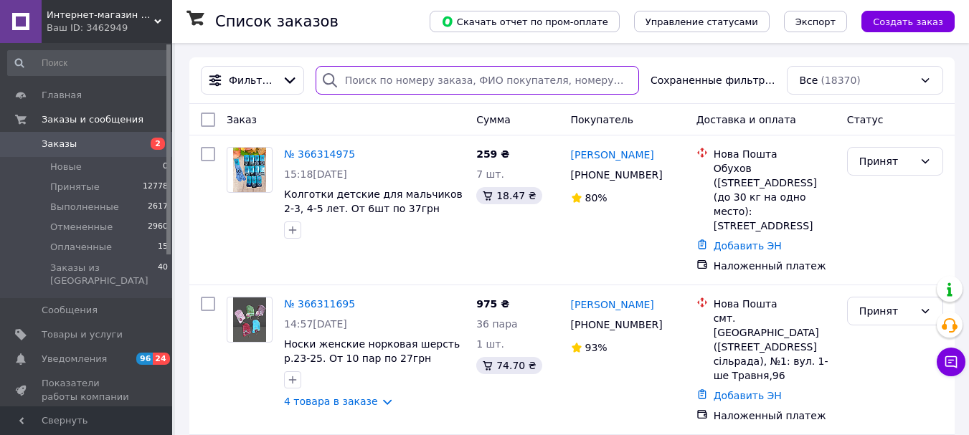
click at [359, 75] on input "search" at bounding box center [477, 80] width 323 height 29
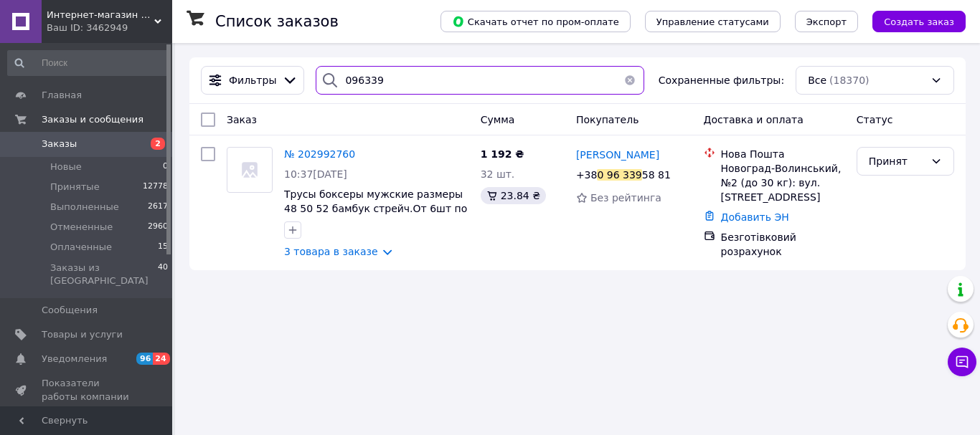
type input "096339"
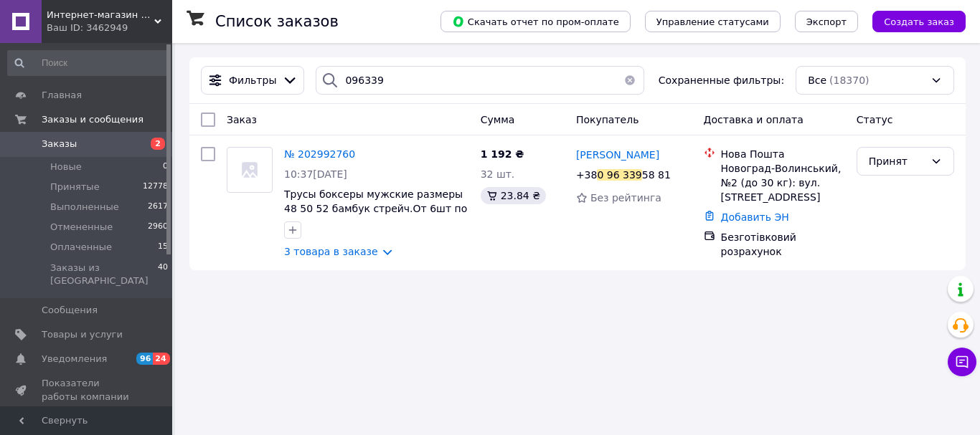
click at [627, 85] on button "button" at bounding box center [629, 80] width 29 height 29
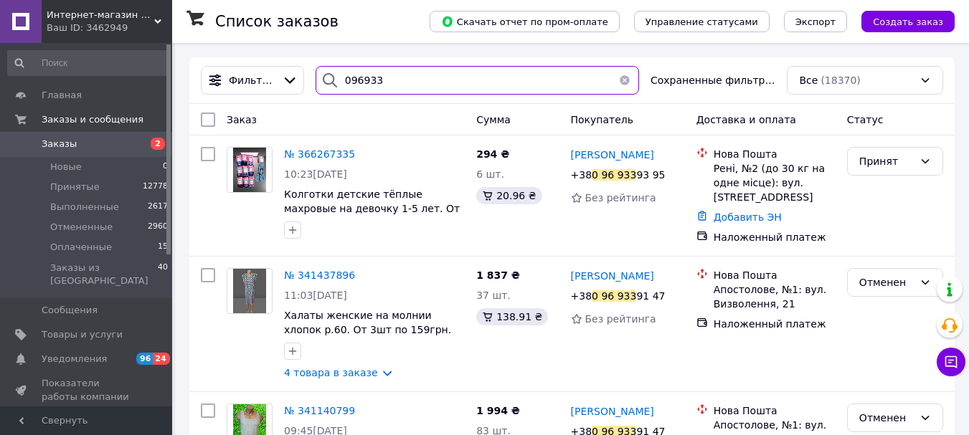
type input "096933"
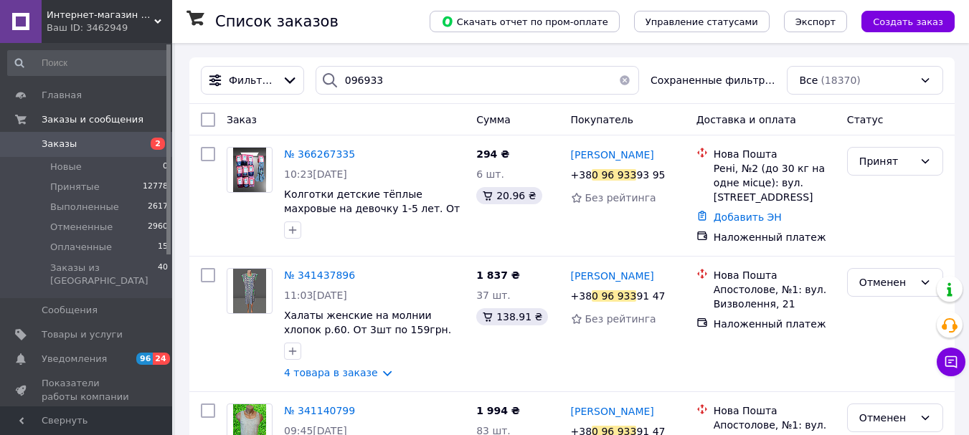
click at [615, 77] on button "button" at bounding box center [624, 80] width 29 height 29
